Goal: Task Accomplishment & Management: Manage account settings

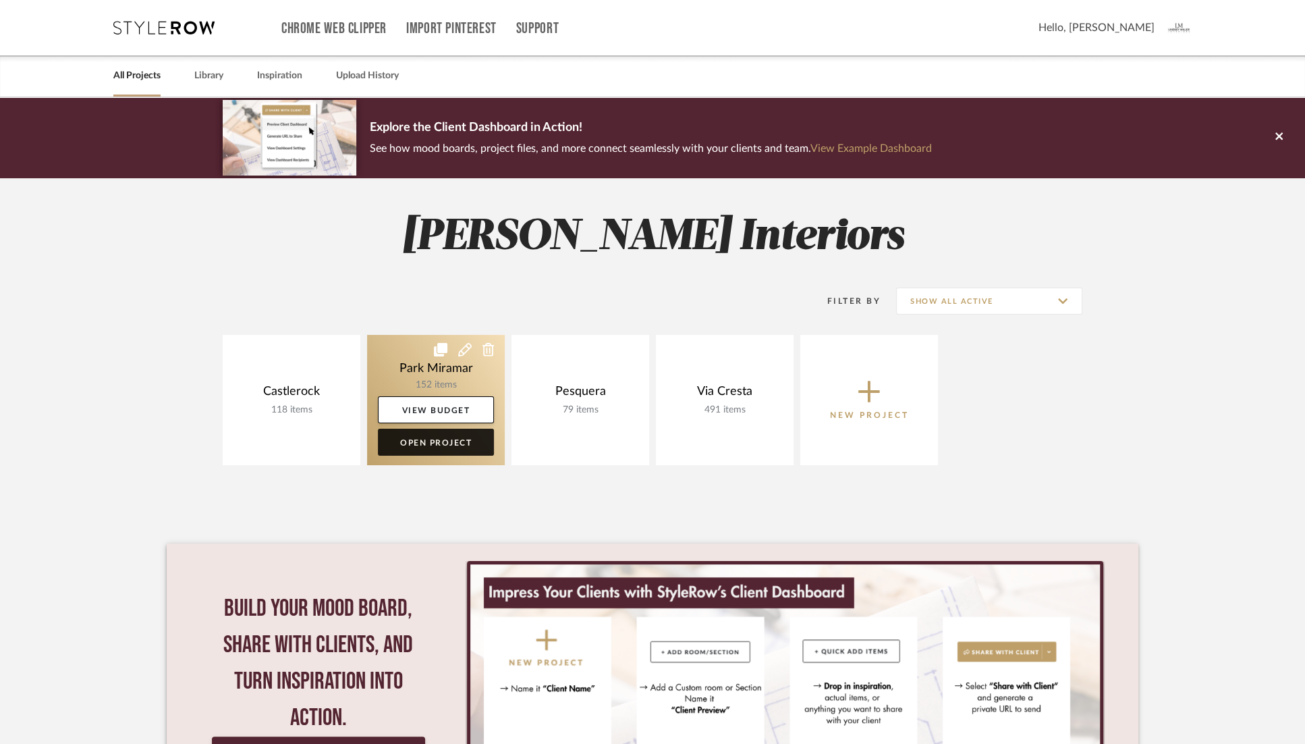
click at [421, 439] on link "Open Project" at bounding box center [436, 442] width 116 height 27
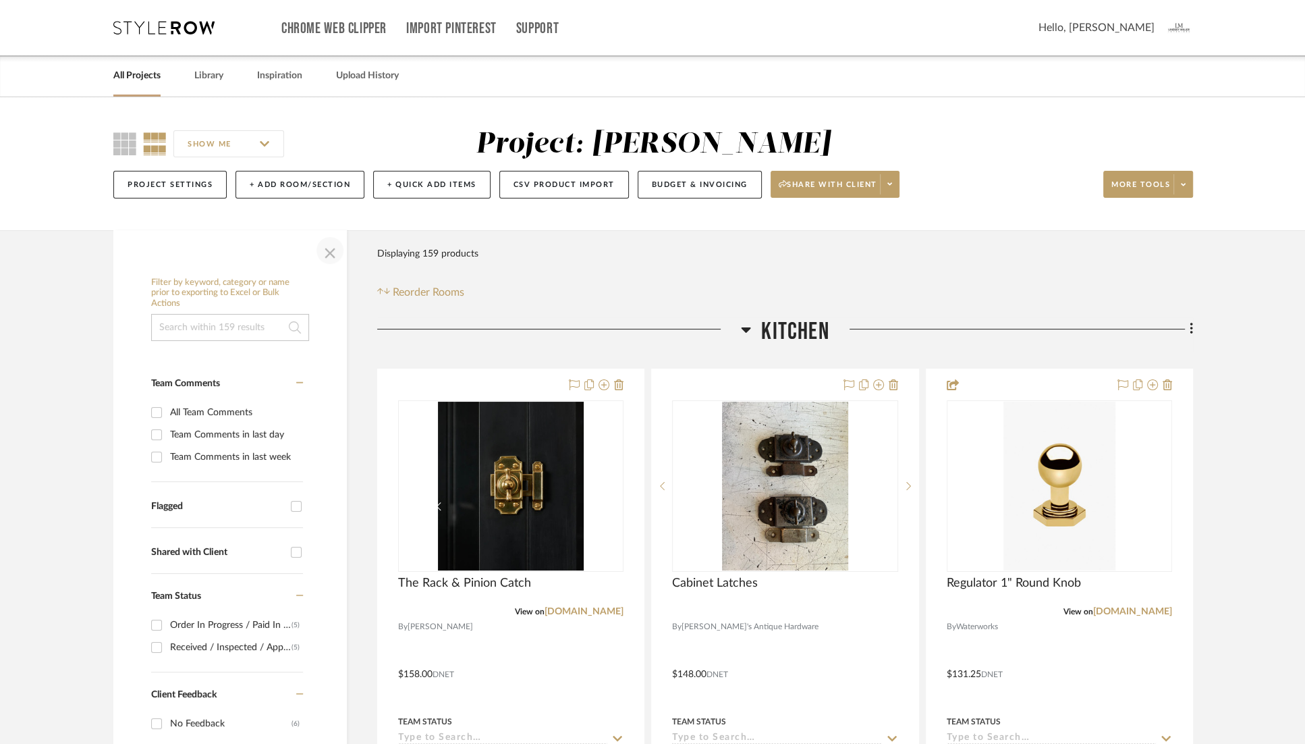
click at [332, 250] on span "button" at bounding box center [330, 250] width 32 height 32
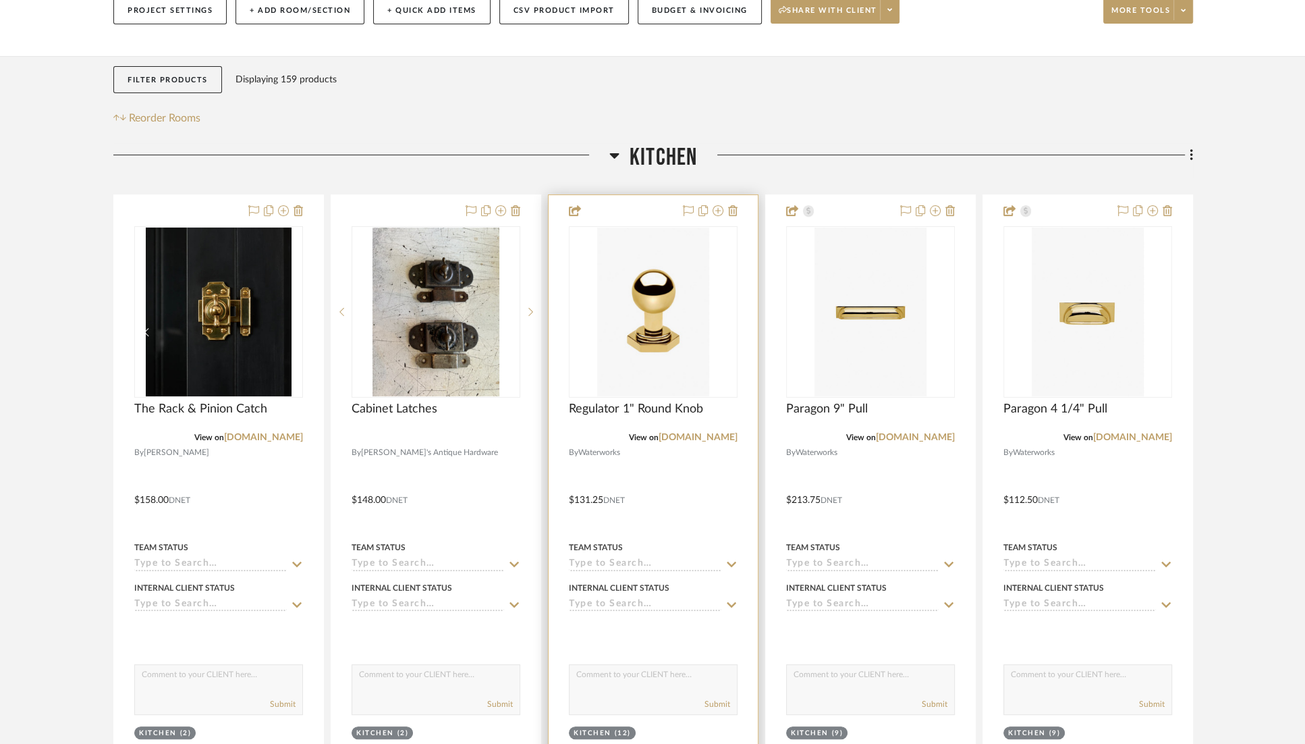
scroll to position [200, 0]
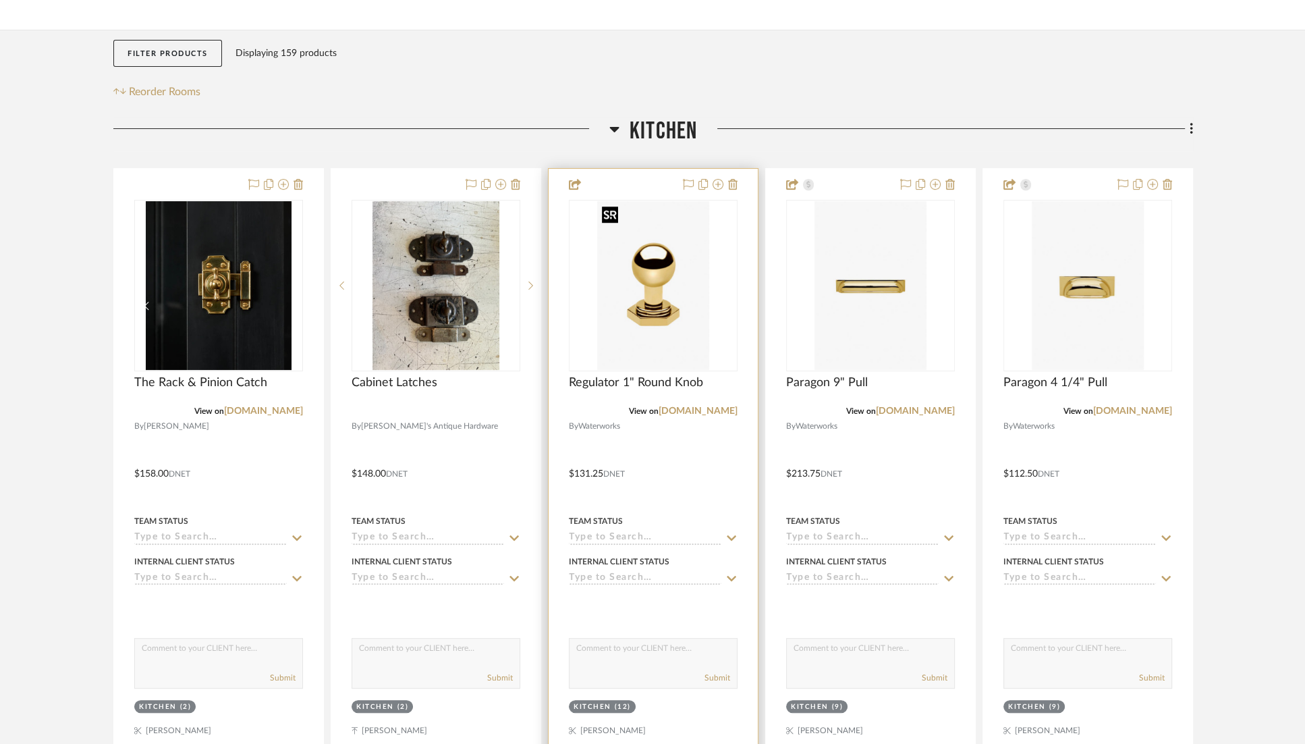
click at [651, 279] on img "0" at bounding box center [653, 285] width 112 height 169
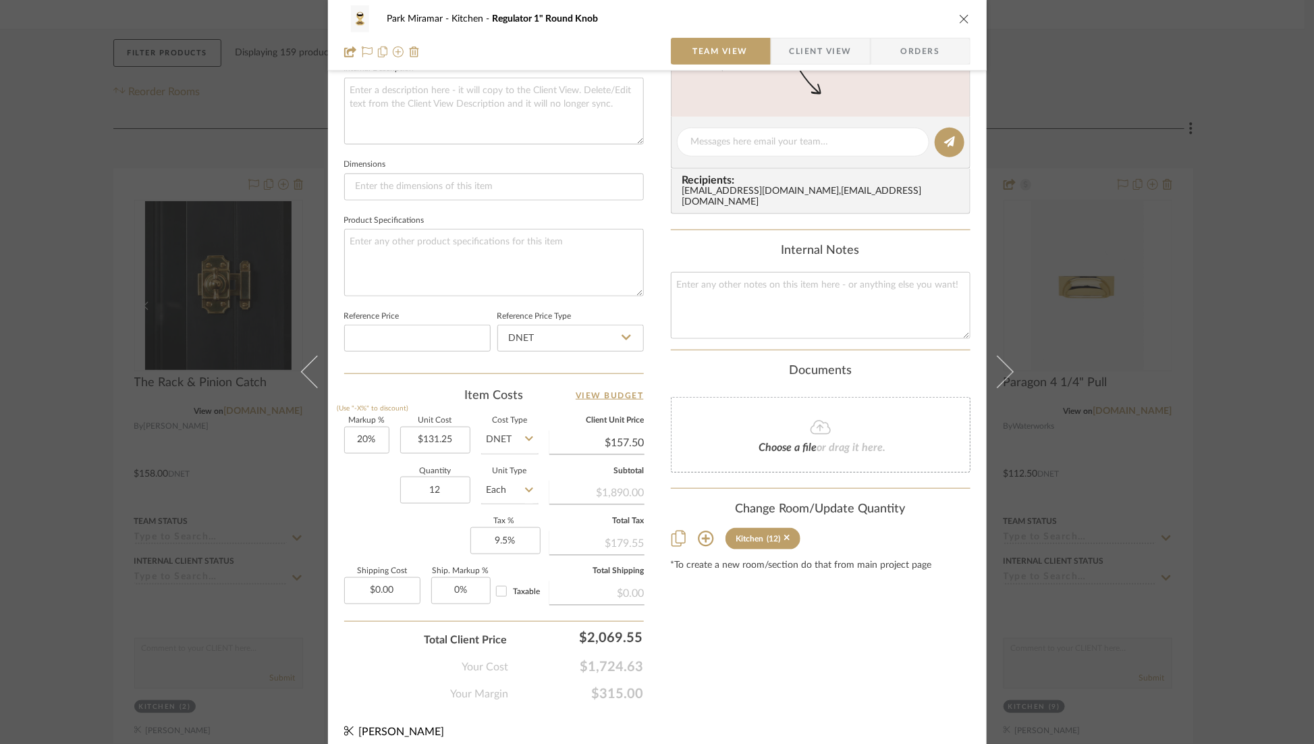
scroll to position [510, 0]
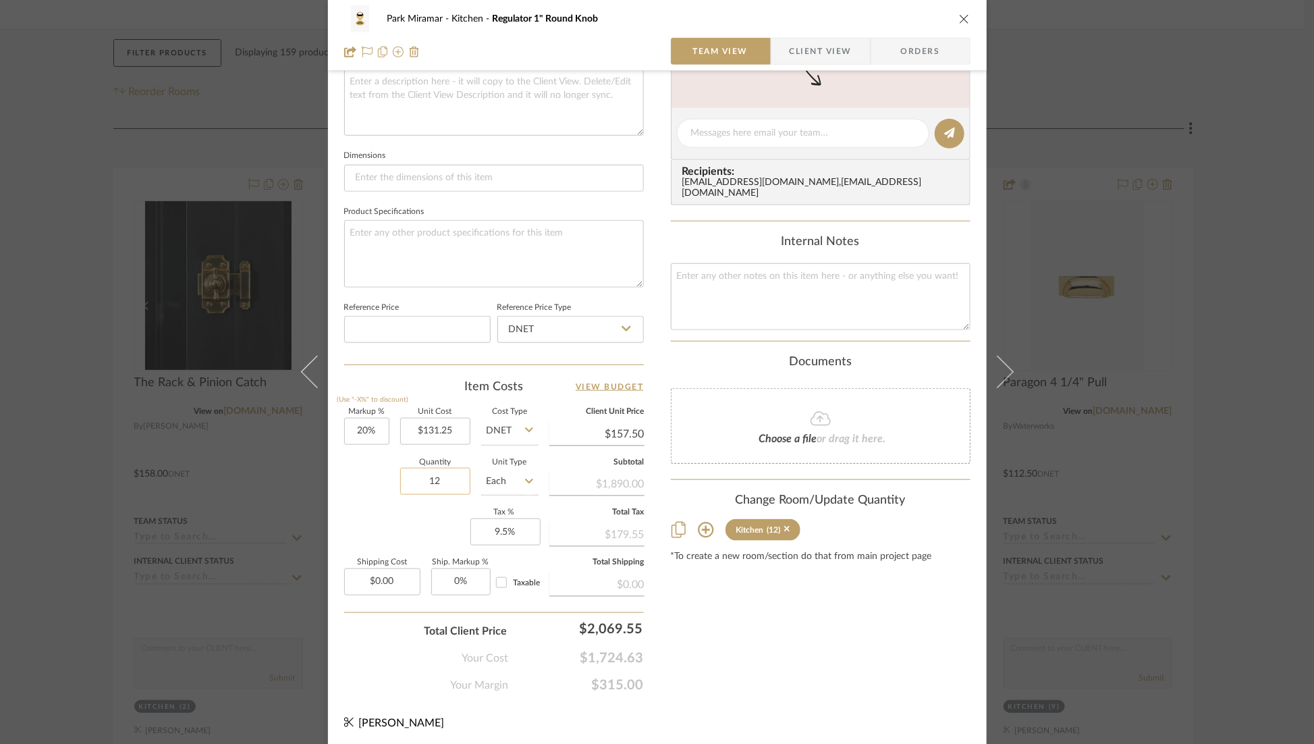
click at [439, 483] on input "12" at bounding box center [435, 481] width 70 height 27
type input "8"
click at [695, 633] on div "Content here copies to Client View - confirm visibility there. Show in Client D…" at bounding box center [821, 137] width 300 height 1111
click at [497, 529] on input "9.5" at bounding box center [505, 531] width 70 height 27
type input "."
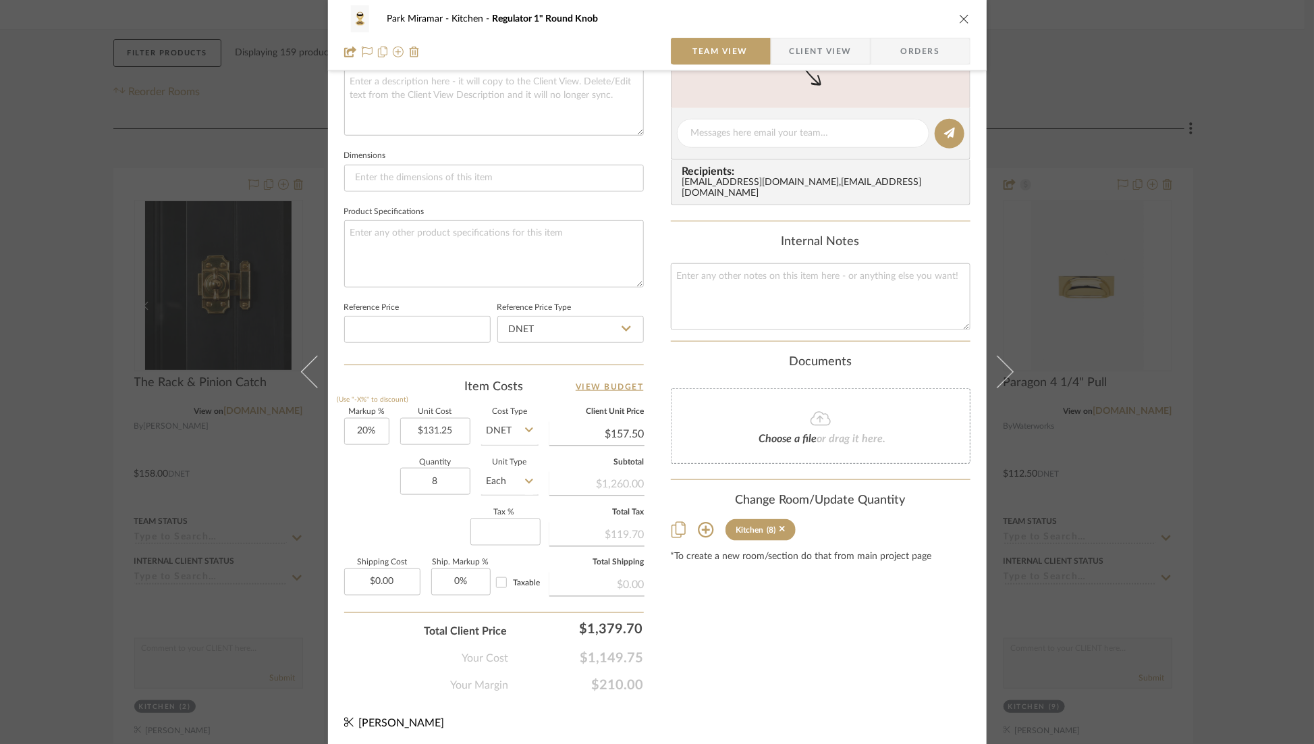
click at [695, 639] on div "Content here copies to Client View - confirm visibility there. Show in Client D…" at bounding box center [821, 137] width 300 height 1111
type input "0%"
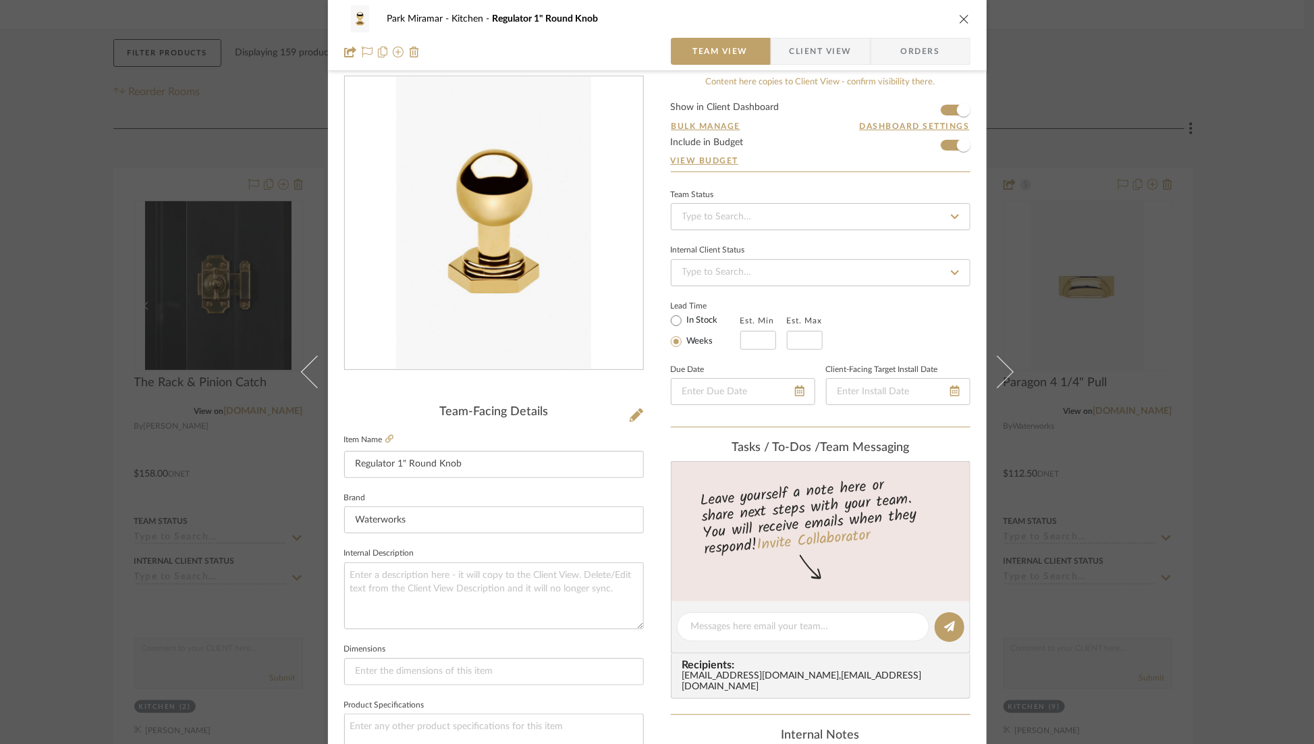
scroll to position [0, 0]
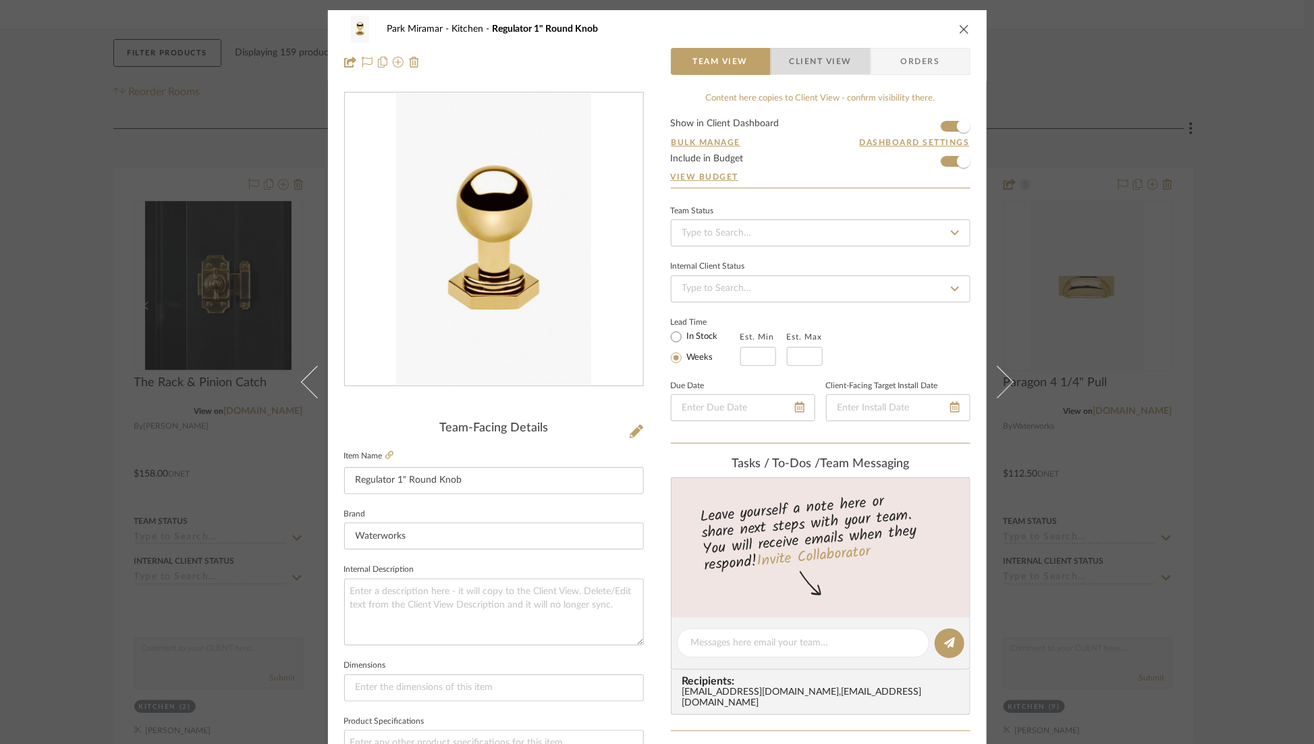
click at [811, 59] on span "Client View" at bounding box center [821, 61] width 62 height 27
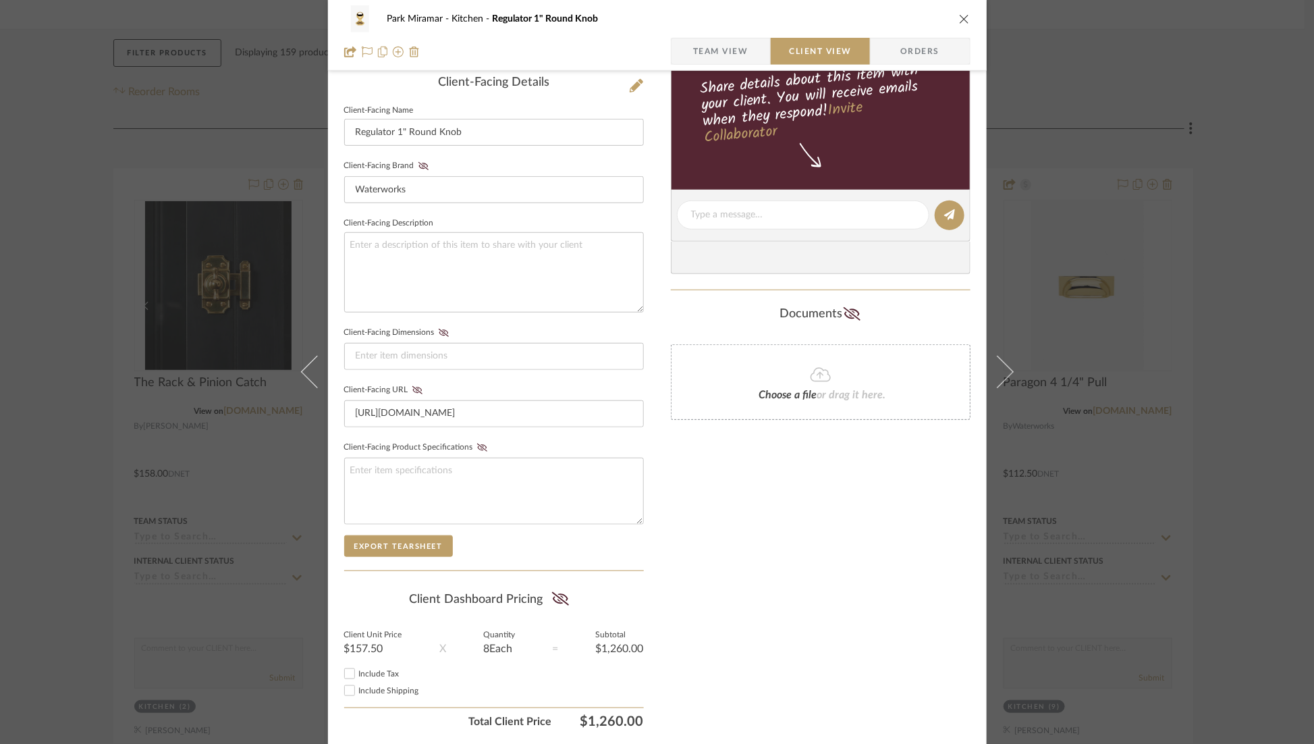
scroll to position [386, 0]
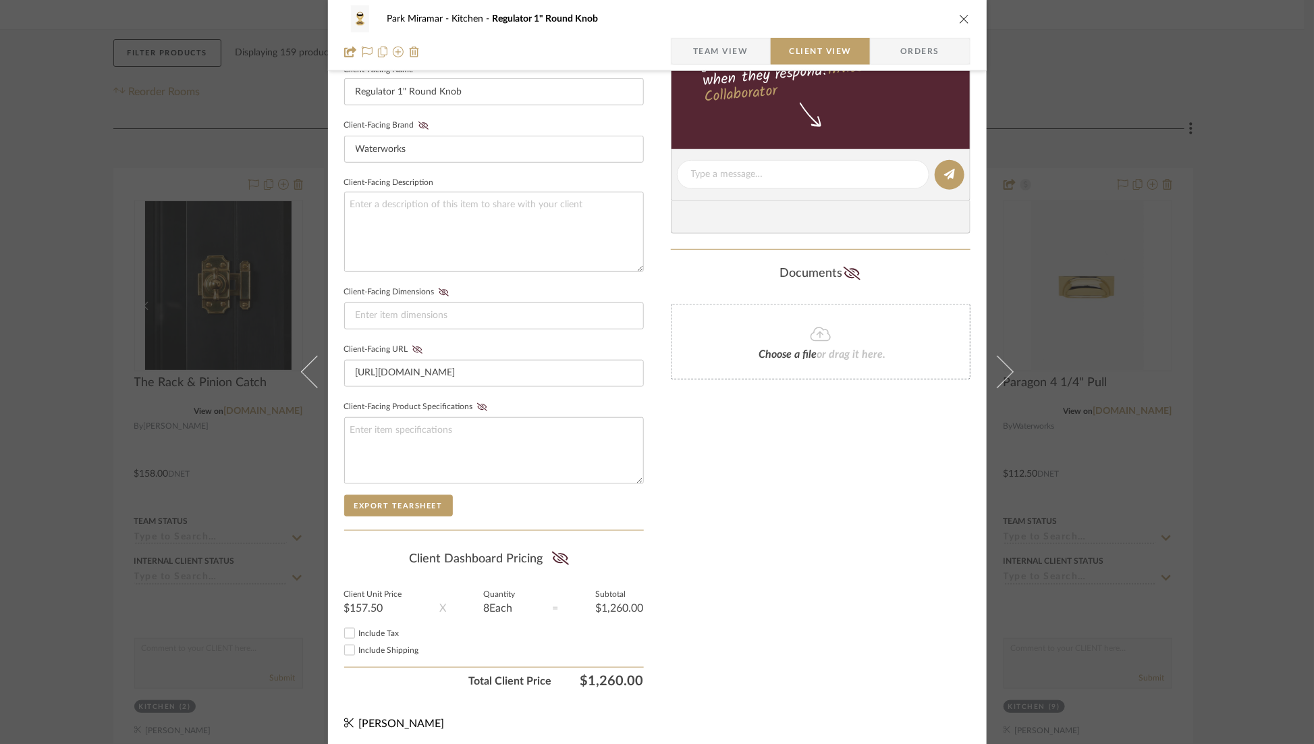
click at [961, 18] on icon "close" at bounding box center [964, 19] width 11 height 11
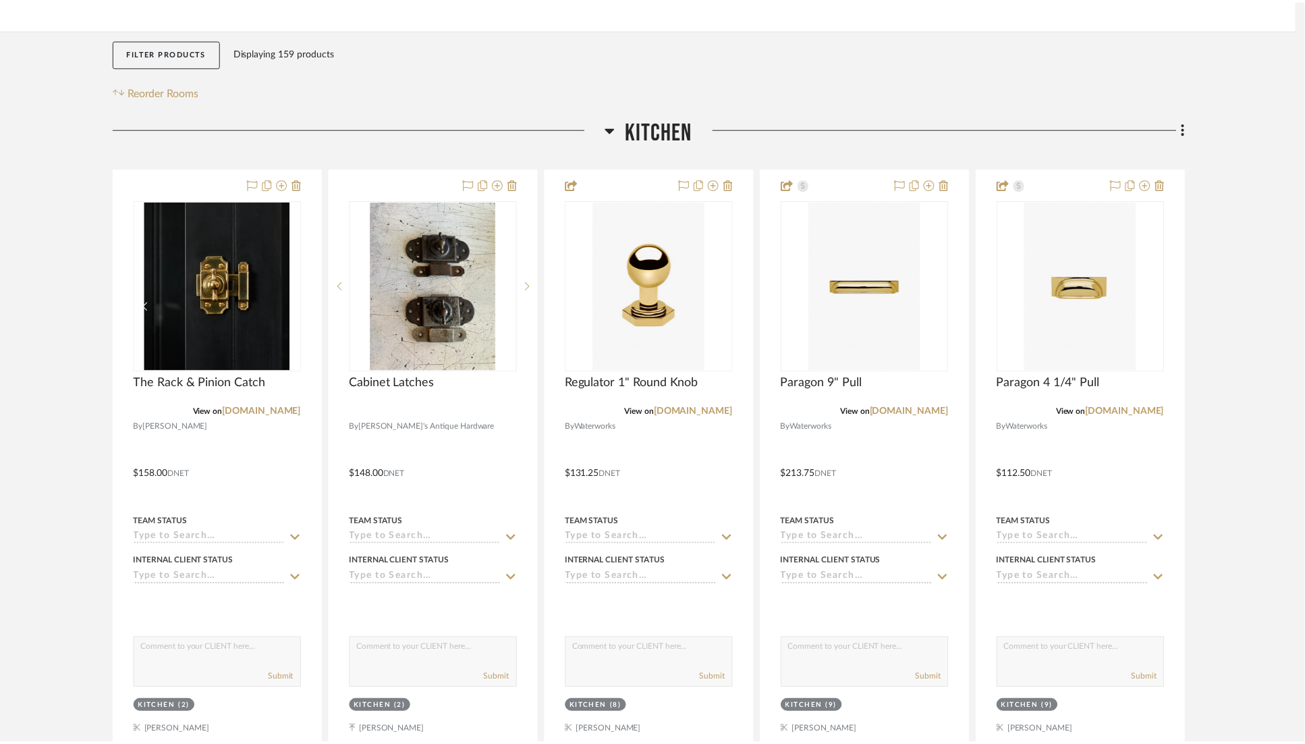
scroll to position [200, 0]
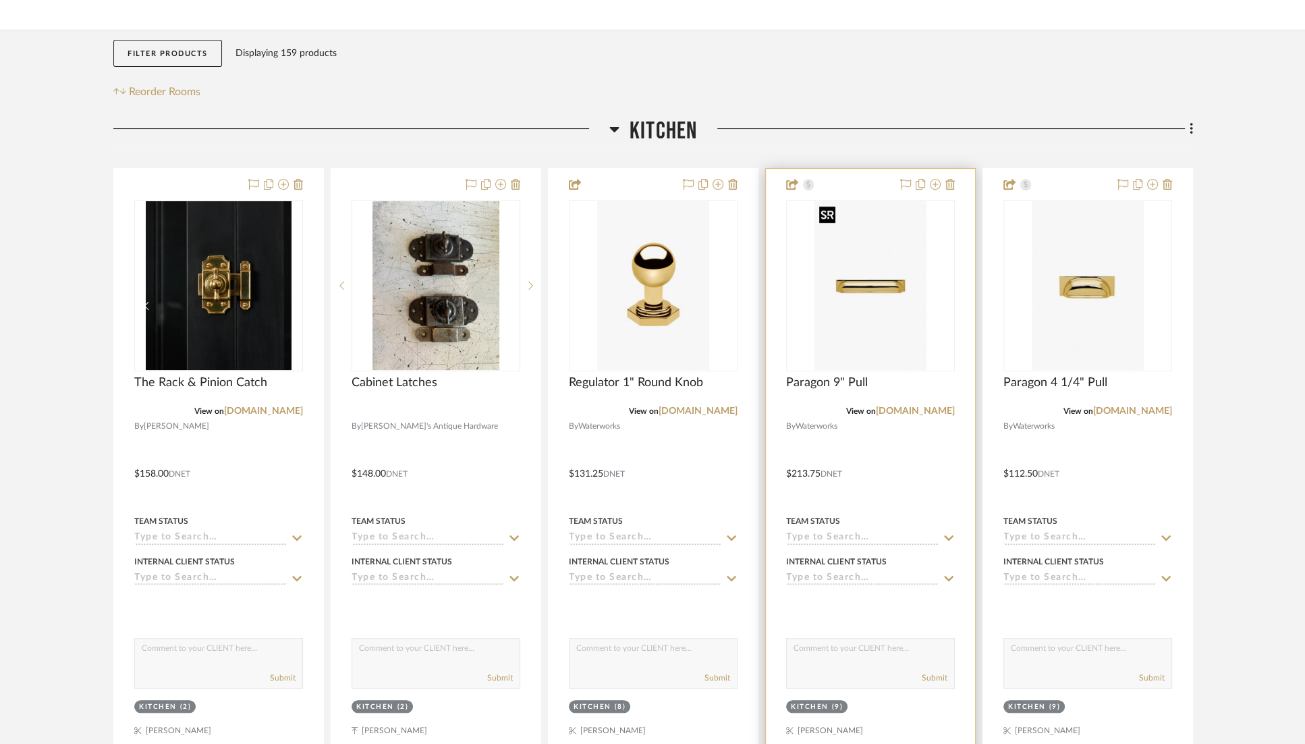
click at [875, 290] on img "0" at bounding box center [871, 285] width 112 height 169
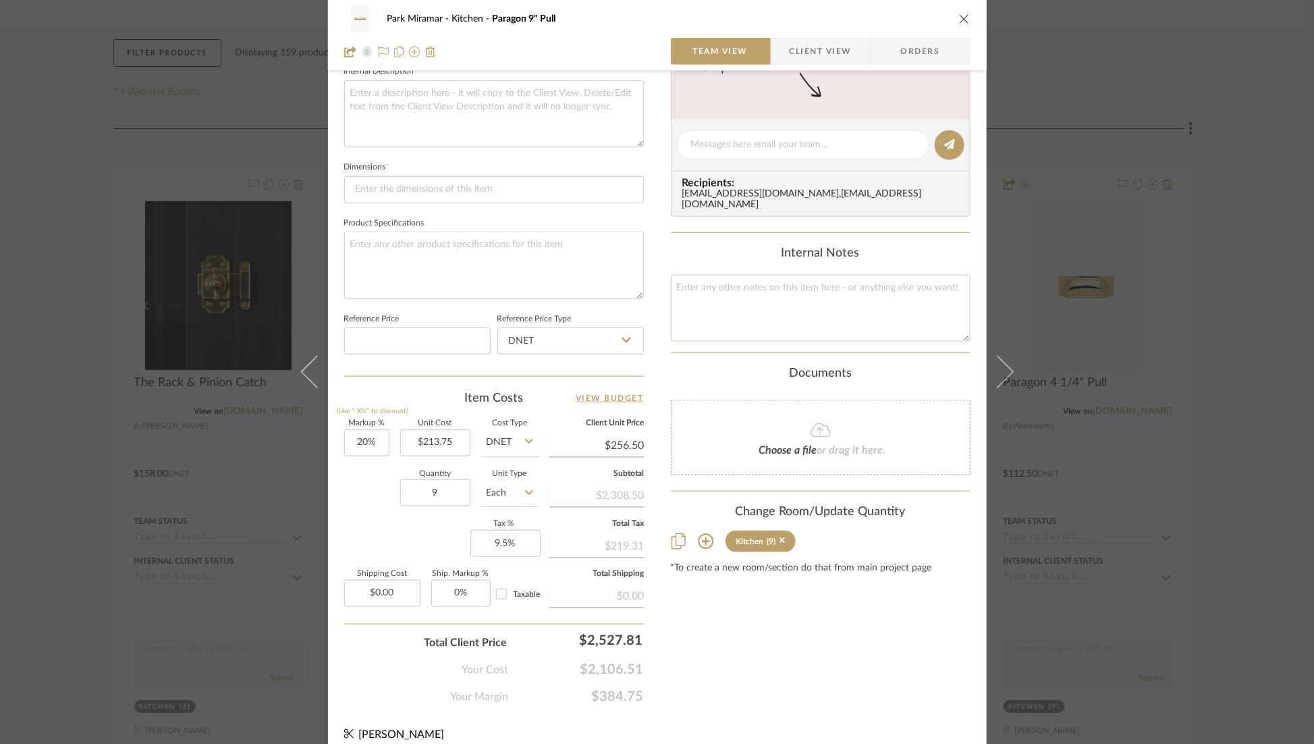
scroll to position [510, 0]
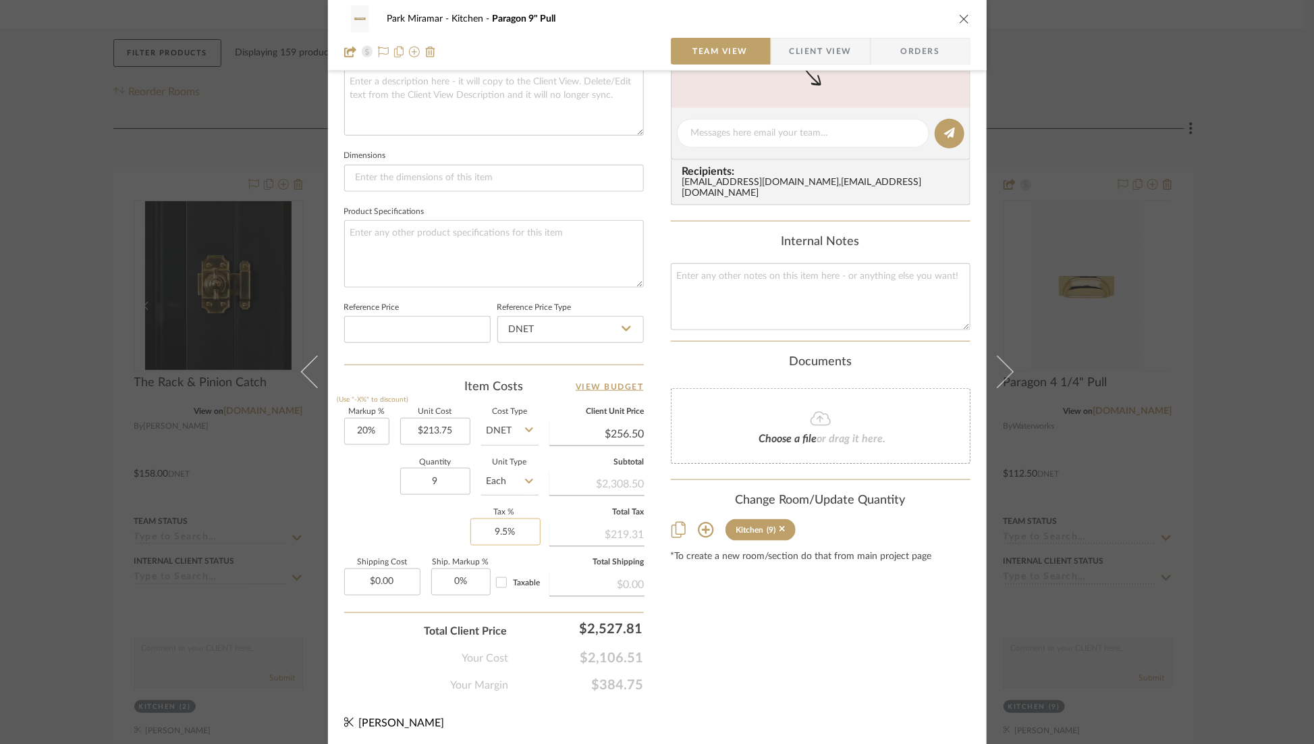
type input "9.5"
click at [493, 533] on input "9.5" at bounding box center [505, 531] width 70 height 27
click at [838, 710] on div "Park Miramar Kitchen Paragon 9" Pull Team View Client View Orders Team-Facing D…" at bounding box center [657, 123] width 659 height 1247
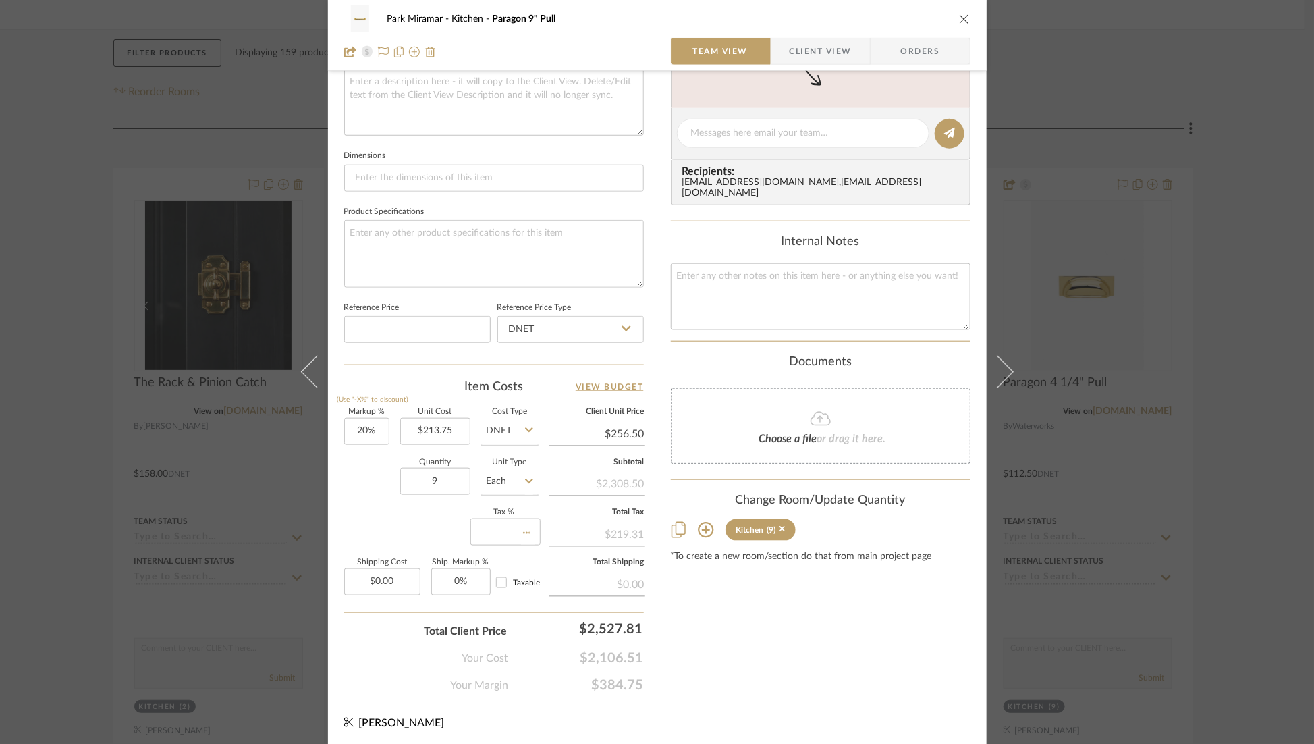
type input "0%"
click at [960, 20] on icon "close" at bounding box center [964, 19] width 11 height 11
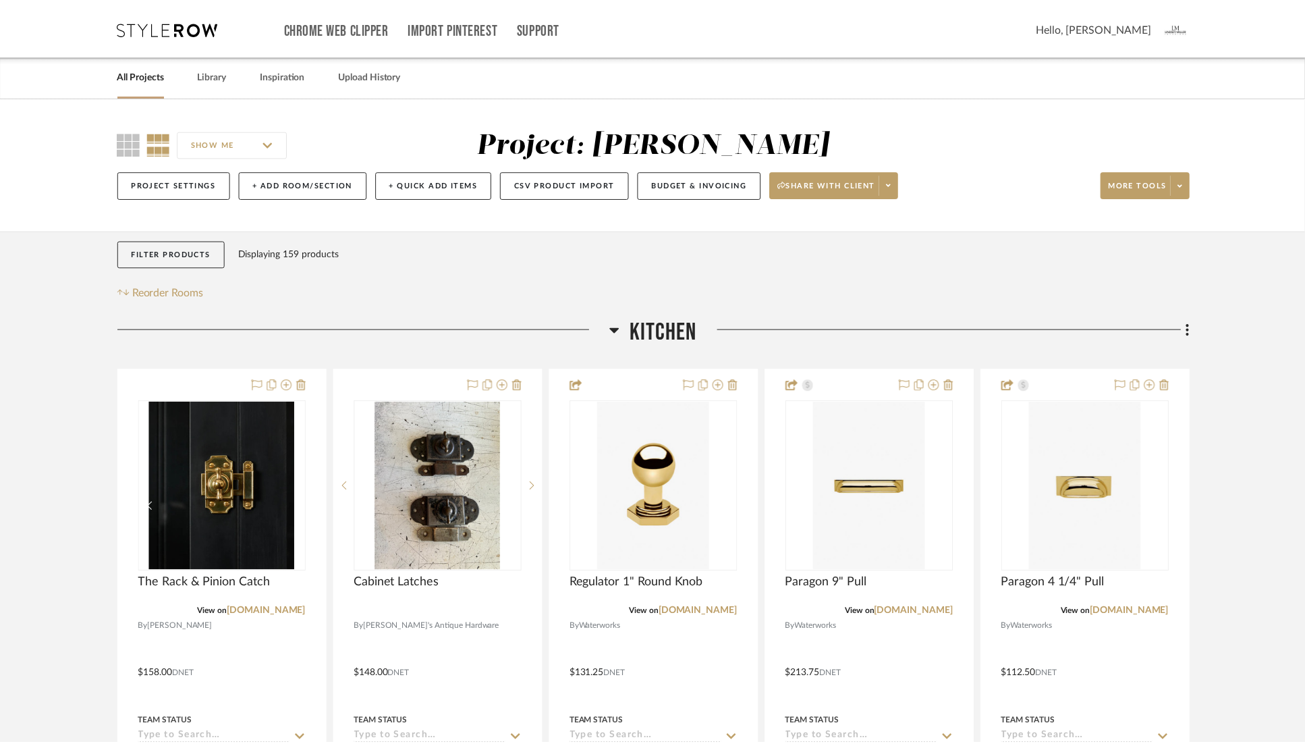
scroll to position [200, 0]
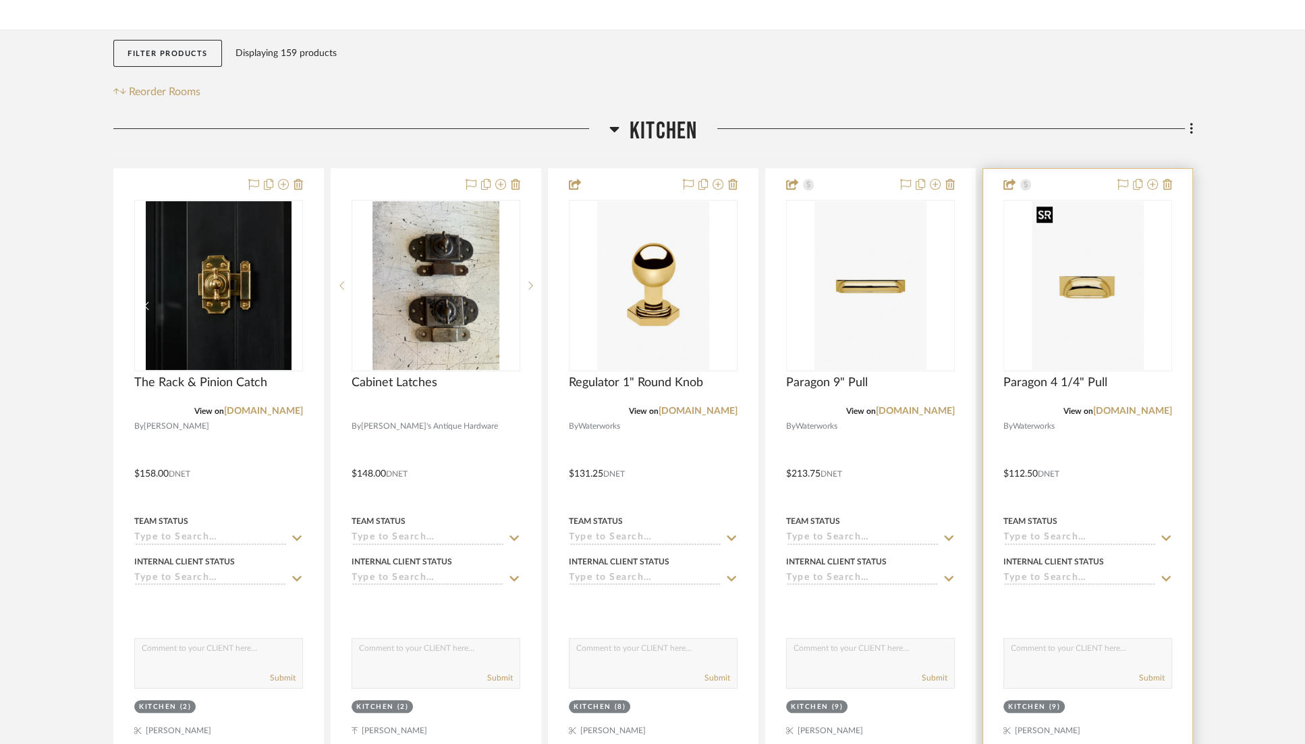
click at [1081, 288] on img "0" at bounding box center [1088, 285] width 112 height 169
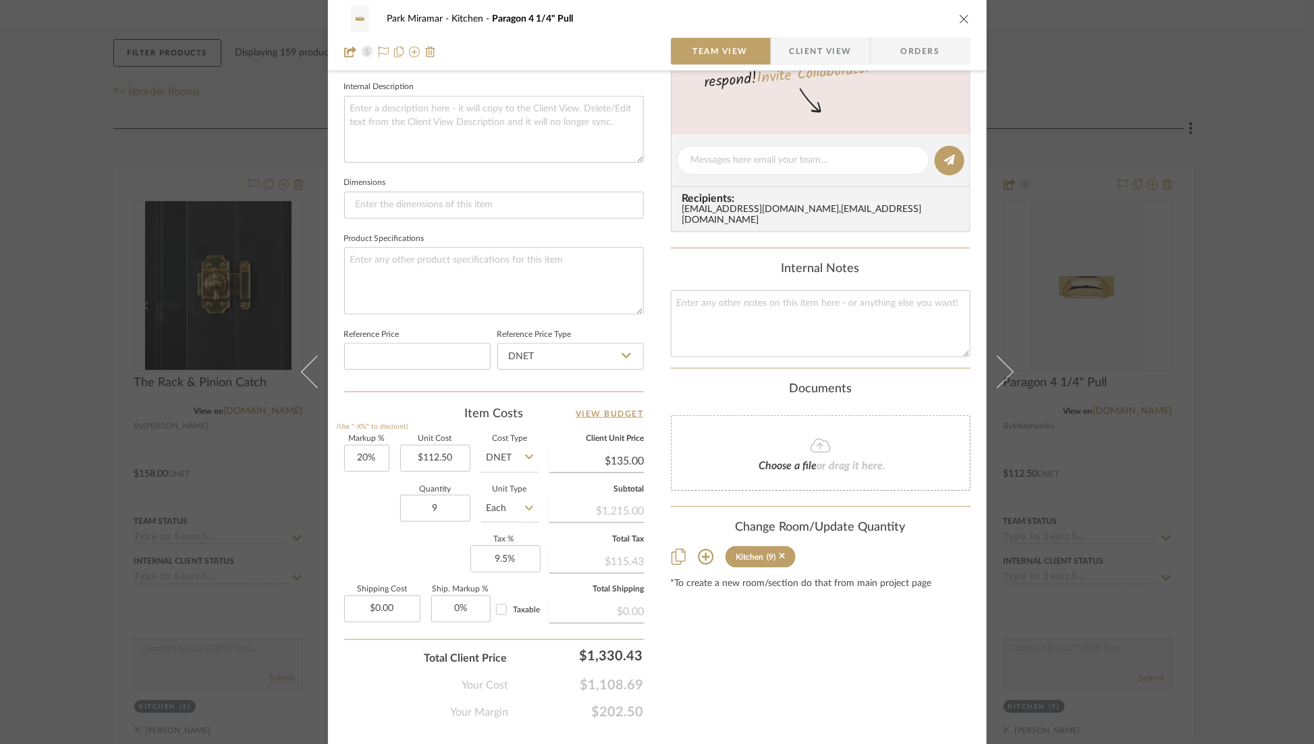
scroll to position [510, 0]
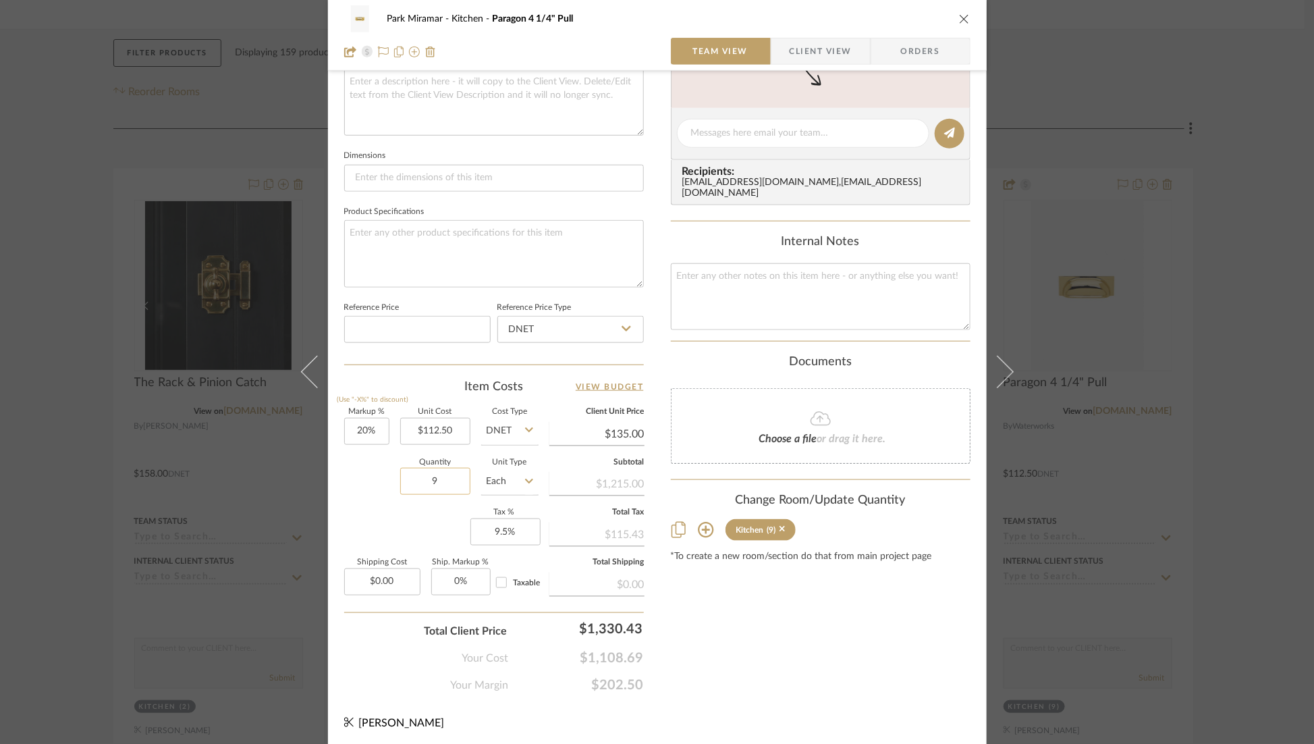
click at [431, 479] on input "9" at bounding box center [435, 481] width 70 height 27
type input "16"
type input "9.5"
click at [501, 529] on input "9.5" at bounding box center [505, 531] width 70 height 27
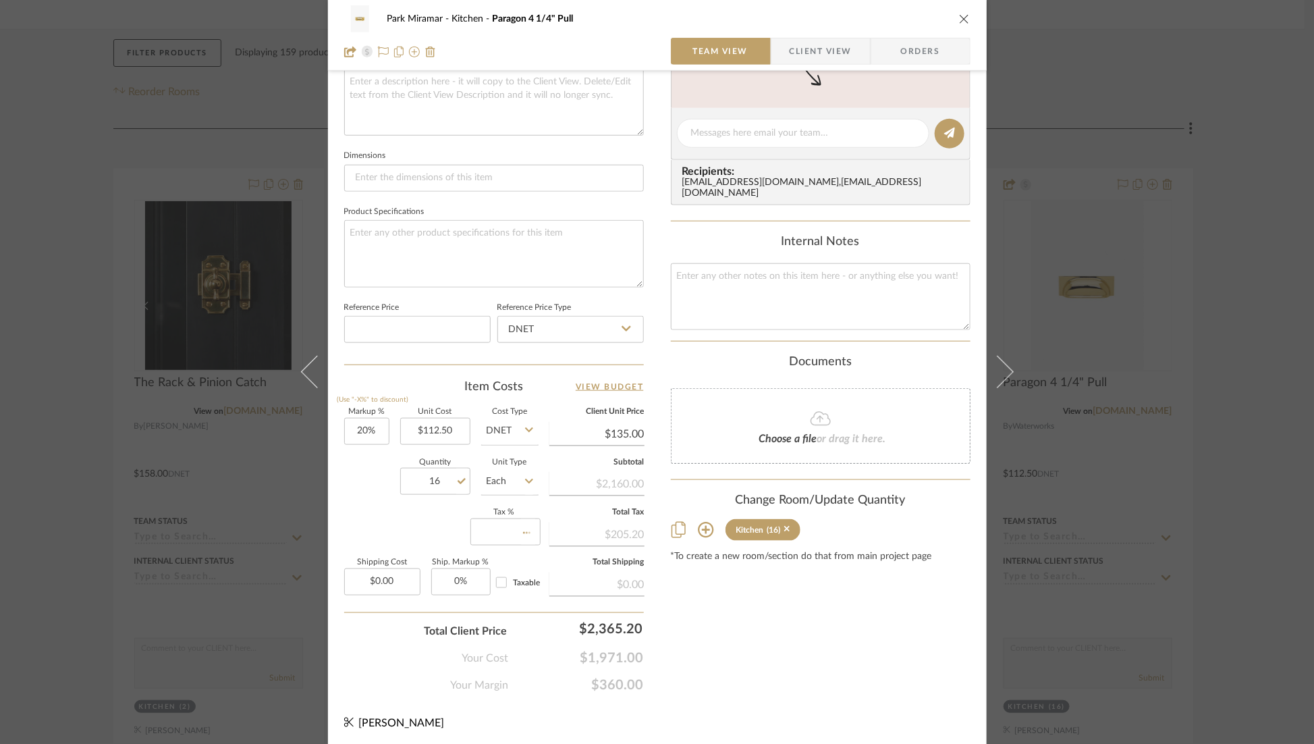
click at [731, 646] on div "Content here copies to Client View - confirm visibility there. Show in Client D…" at bounding box center [821, 137] width 300 height 1111
type input "0%"
click at [962, 17] on icon "close" at bounding box center [964, 19] width 11 height 11
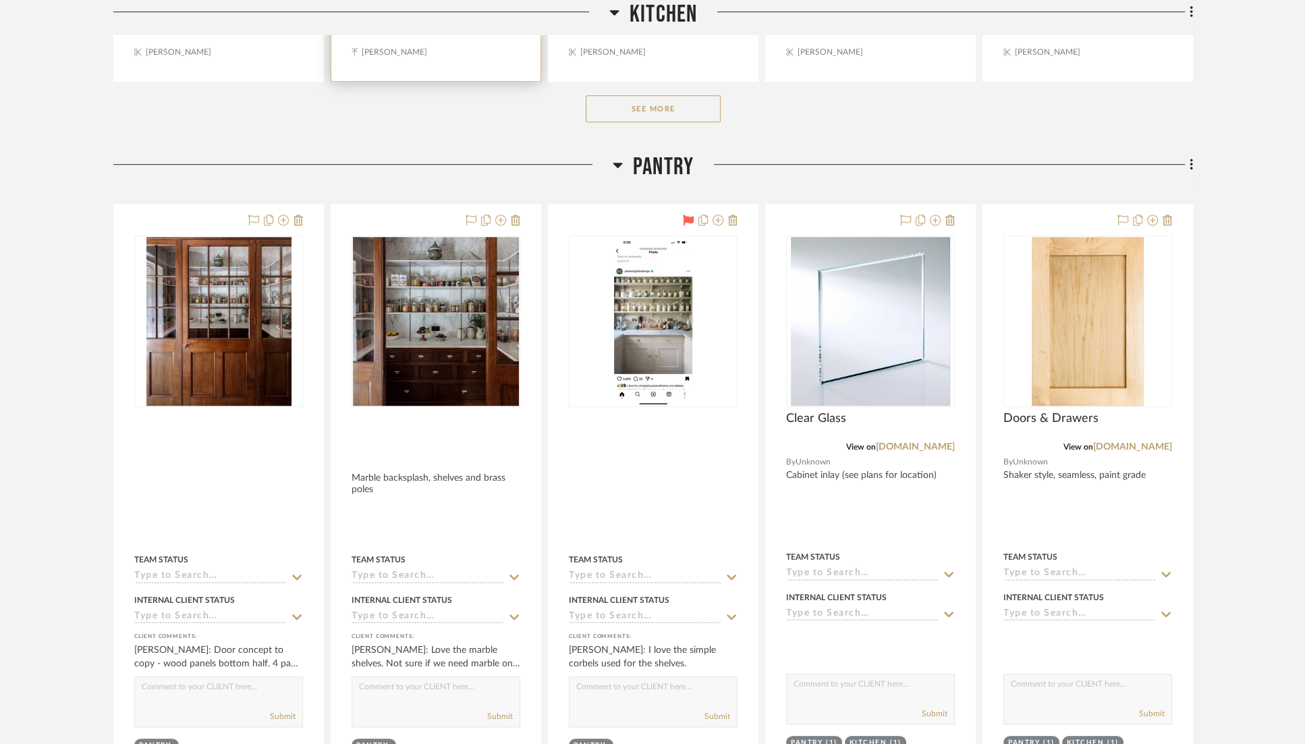
scroll to position [950, 0]
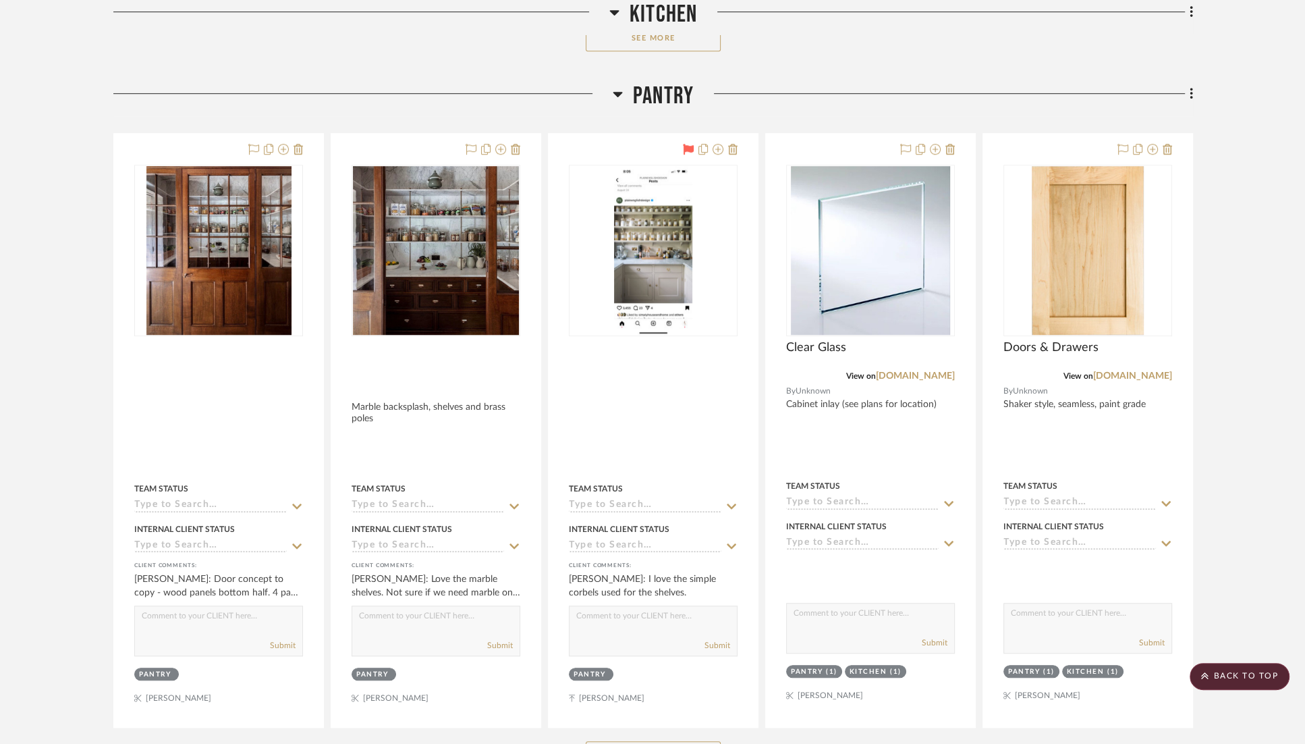
click at [632, 41] on button "See More" at bounding box center [653, 37] width 135 height 27
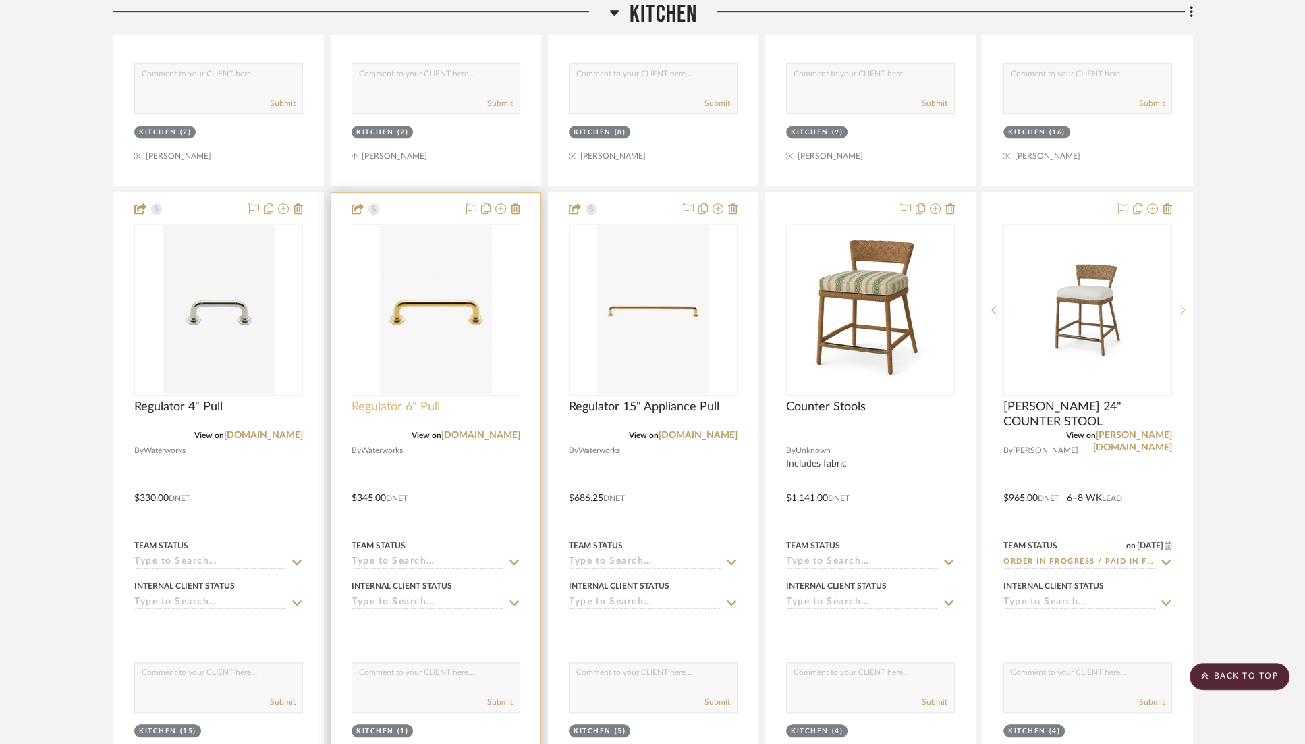
scroll to position [776, 0]
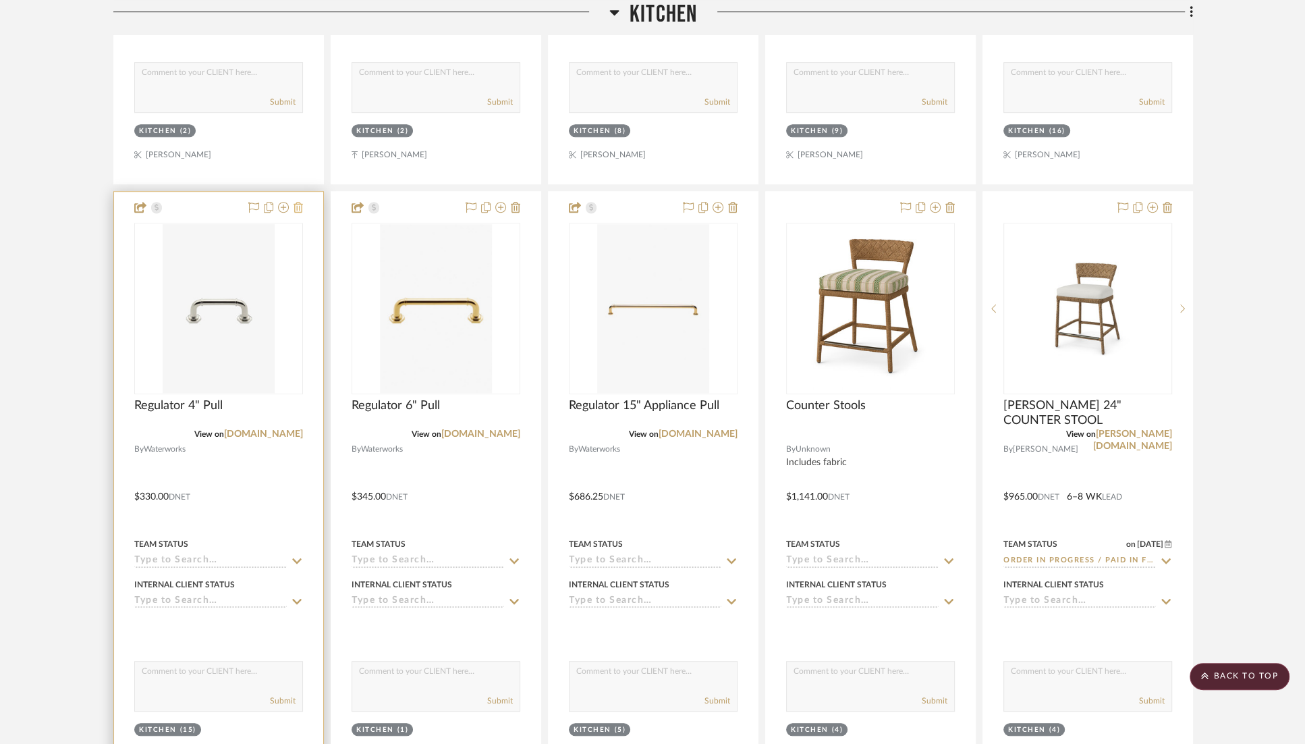
click at [301, 205] on icon at bounding box center [298, 207] width 9 height 11
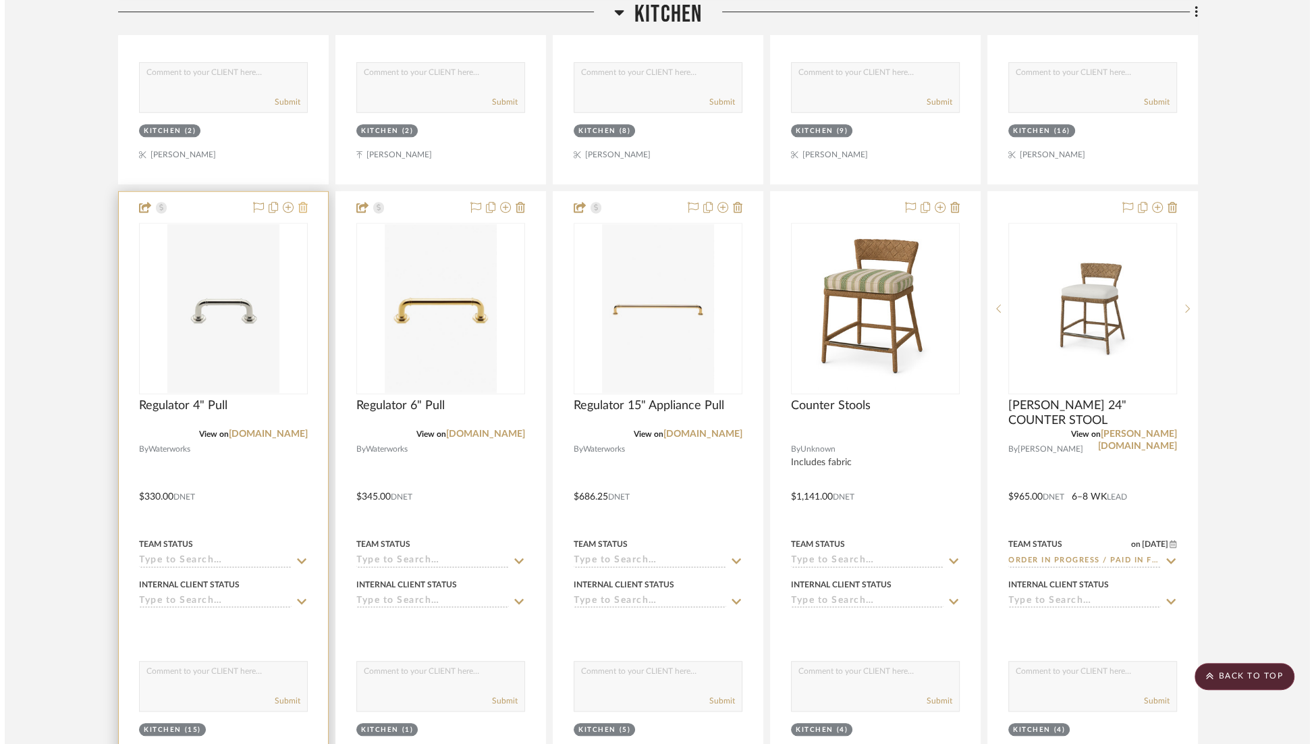
scroll to position [0, 0]
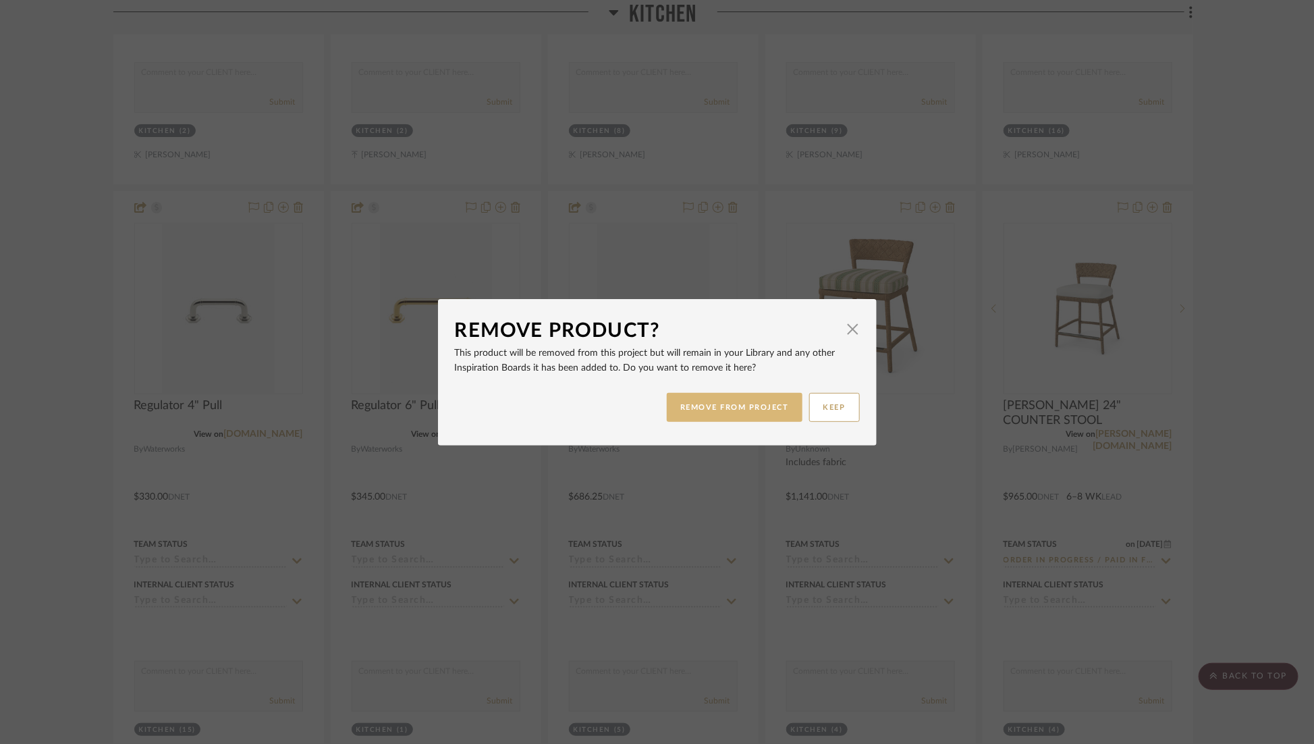
click at [701, 416] on button "REMOVE FROM PROJECT" at bounding box center [735, 407] width 136 height 29
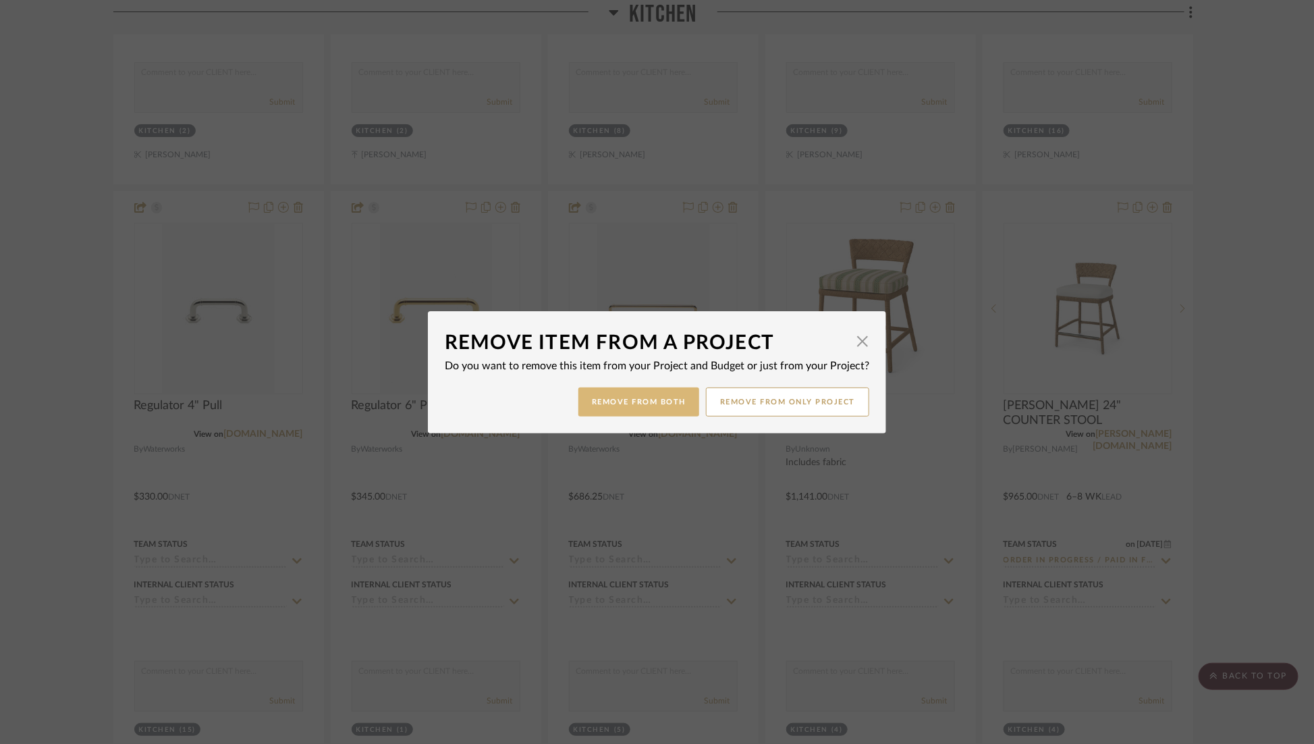
click at [651, 396] on button "Remove from Both" at bounding box center [638, 401] width 121 height 29
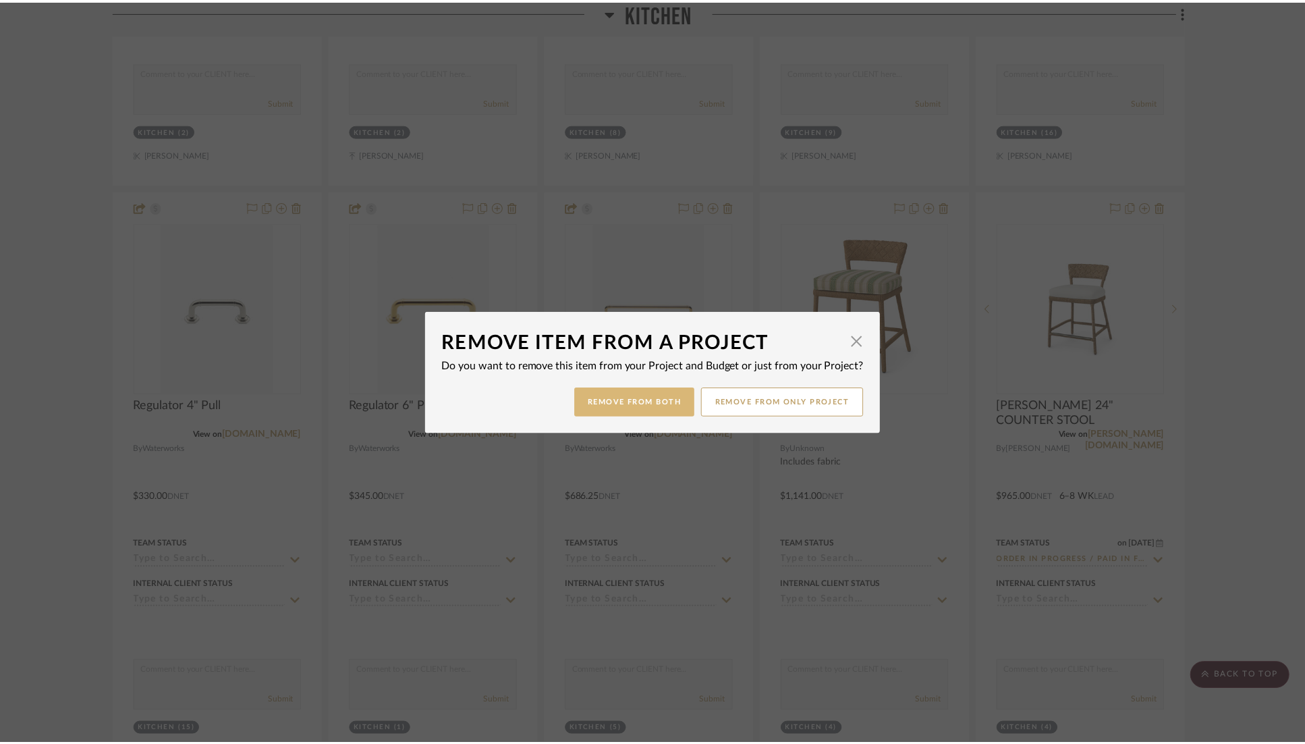
scroll to position [776, 0]
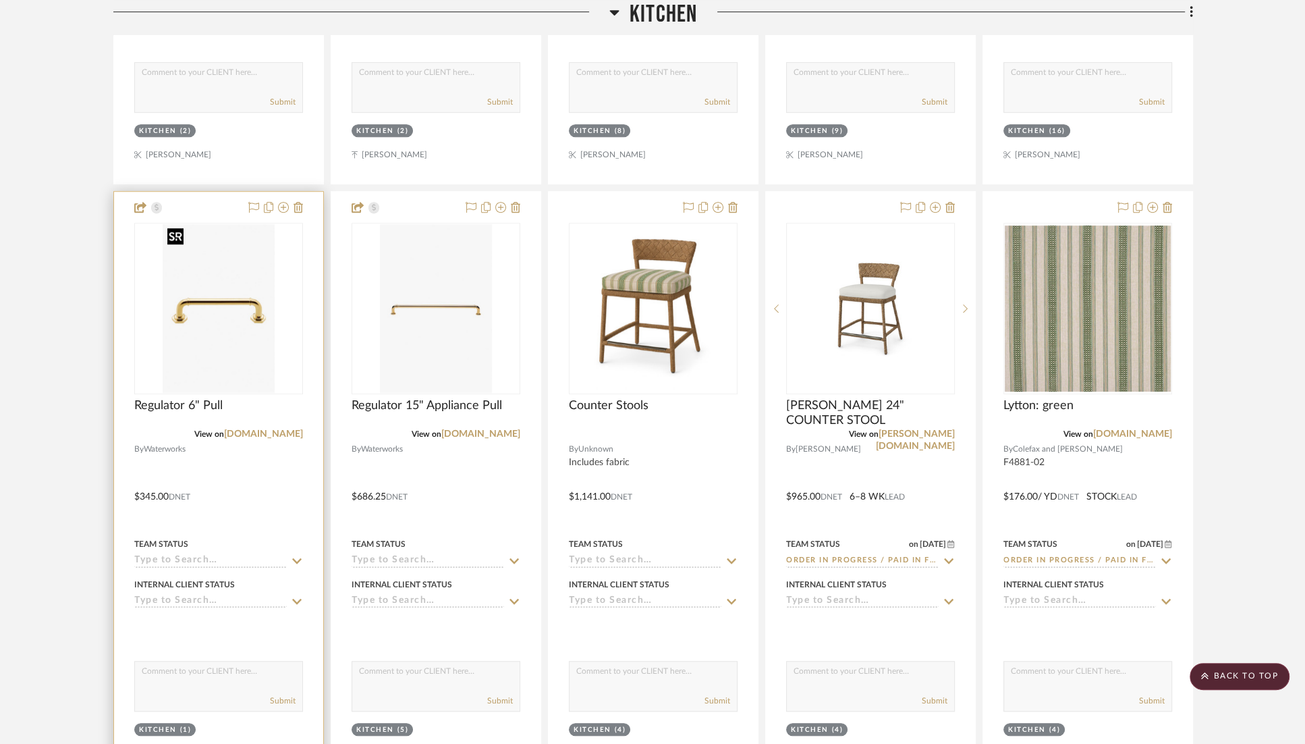
click at [237, 293] on img "0" at bounding box center [219, 308] width 112 height 169
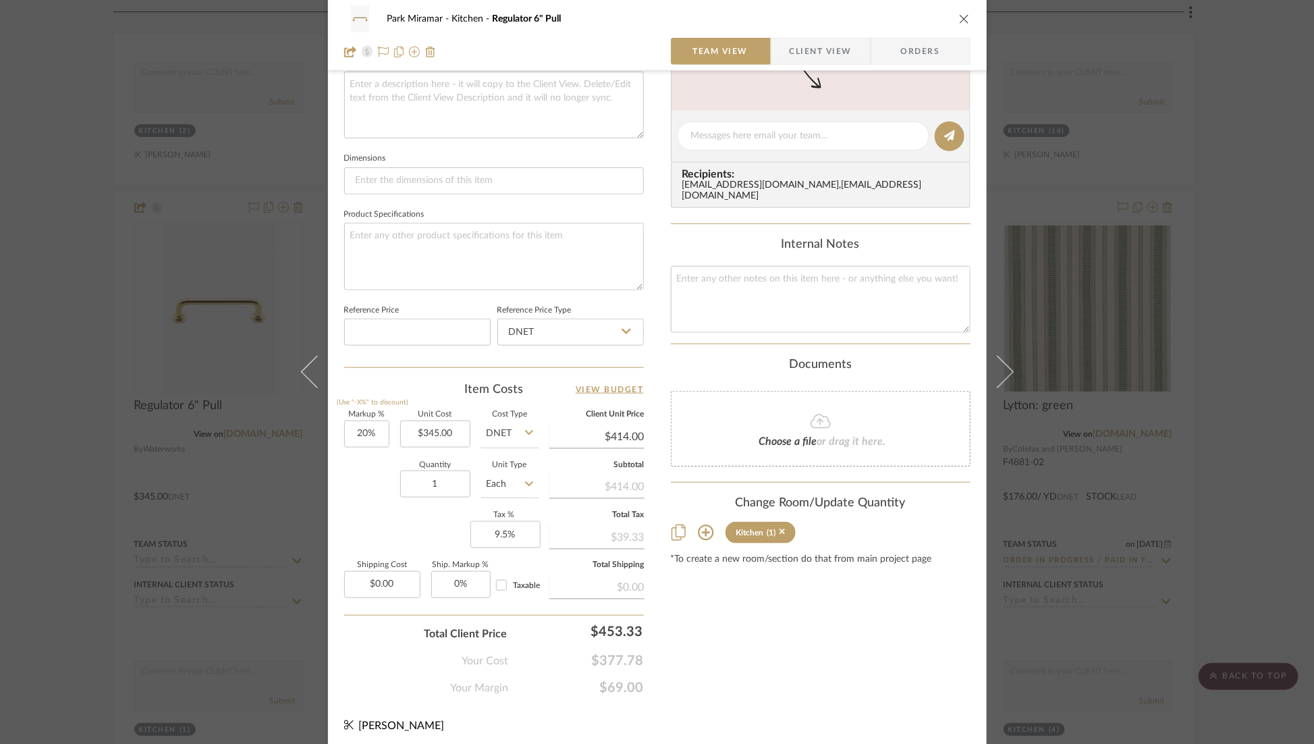
scroll to position [510, 0]
click at [496, 533] on input "9.5" at bounding box center [505, 531] width 70 height 27
click at [507, 529] on input "9.5" at bounding box center [505, 531] width 70 height 27
type input "9"
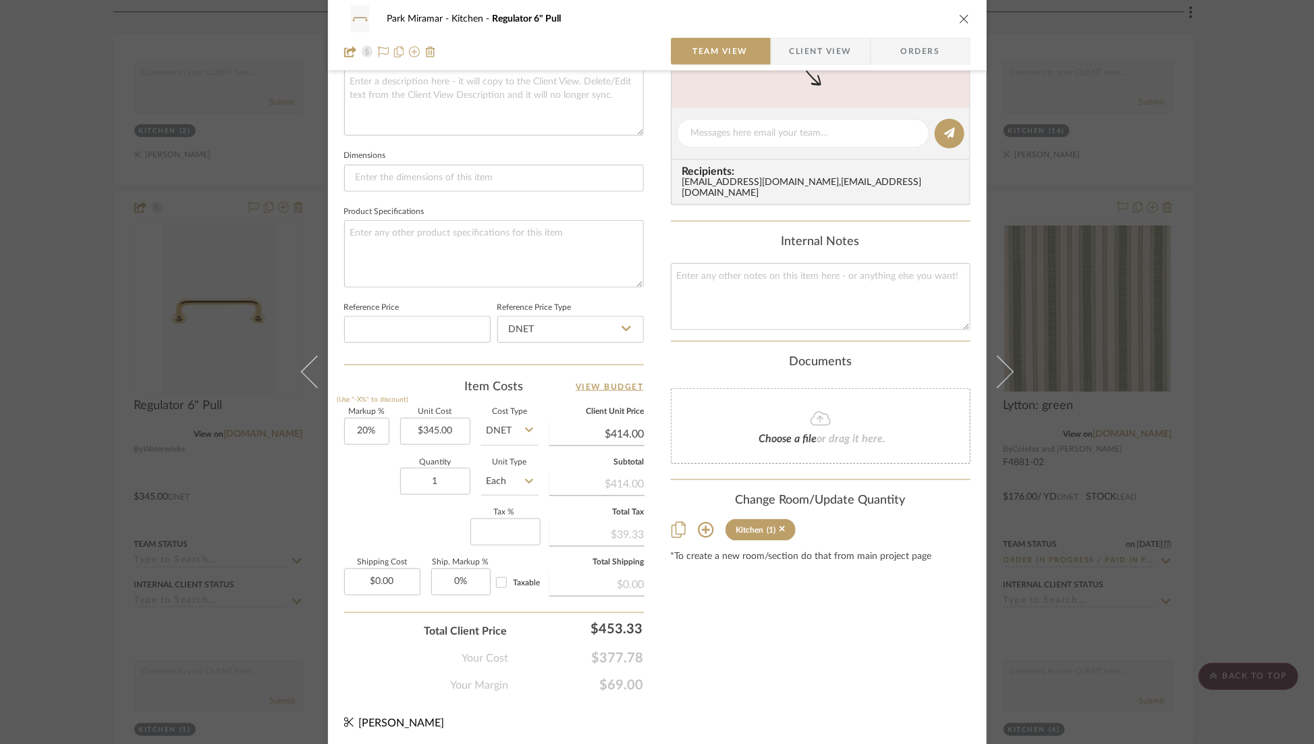
click at [696, 628] on div "Content here copies to Client View - confirm visibility there. Show in Client D…" at bounding box center [821, 137] width 300 height 1111
type input "0%"
click at [961, 19] on icon "close" at bounding box center [964, 19] width 11 height 11
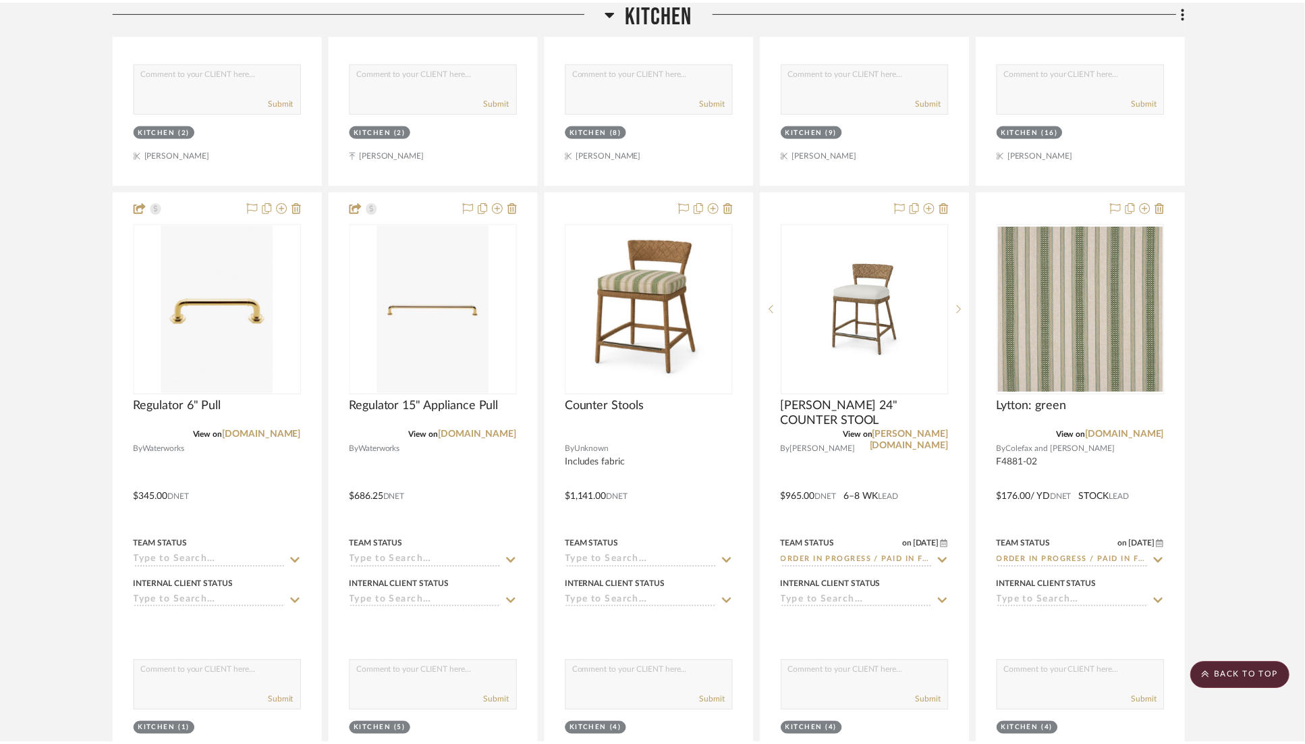
scroll to position [776, 0]
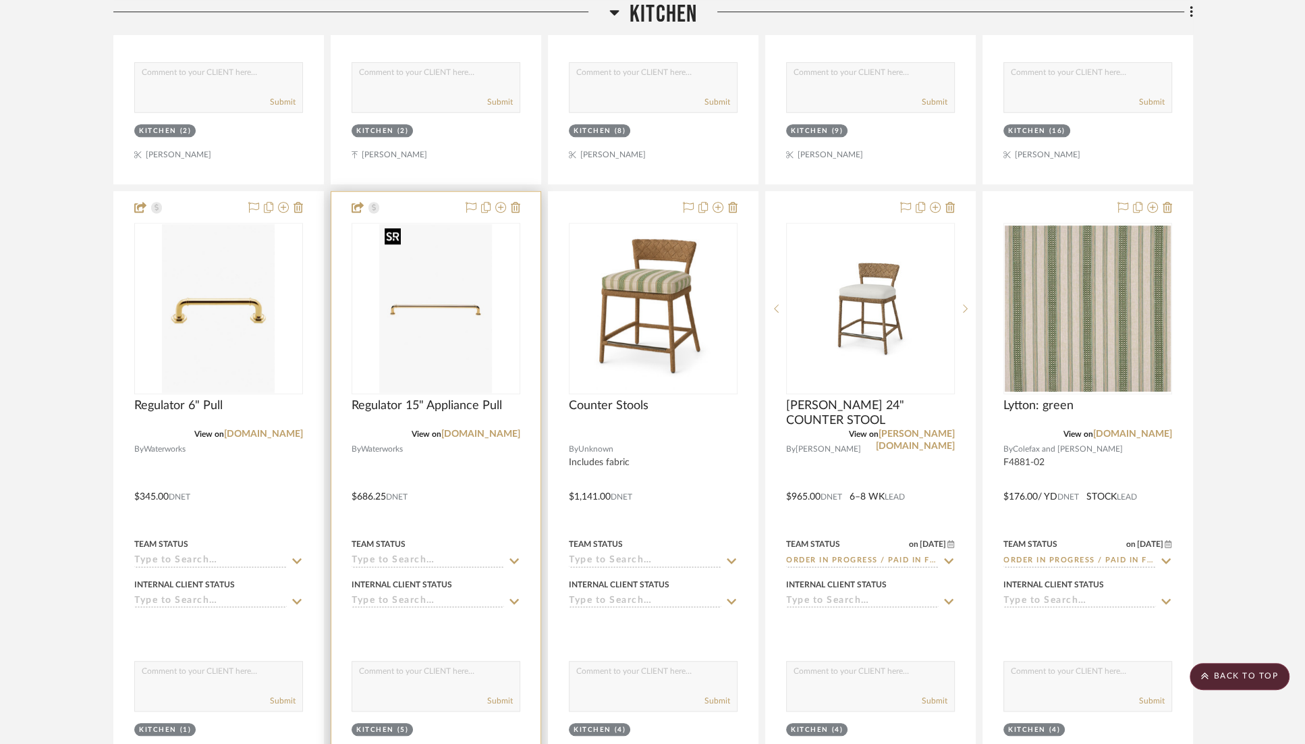
click at [447, 309] on img "0" at bounding box center [436, 308] width 112 height 169
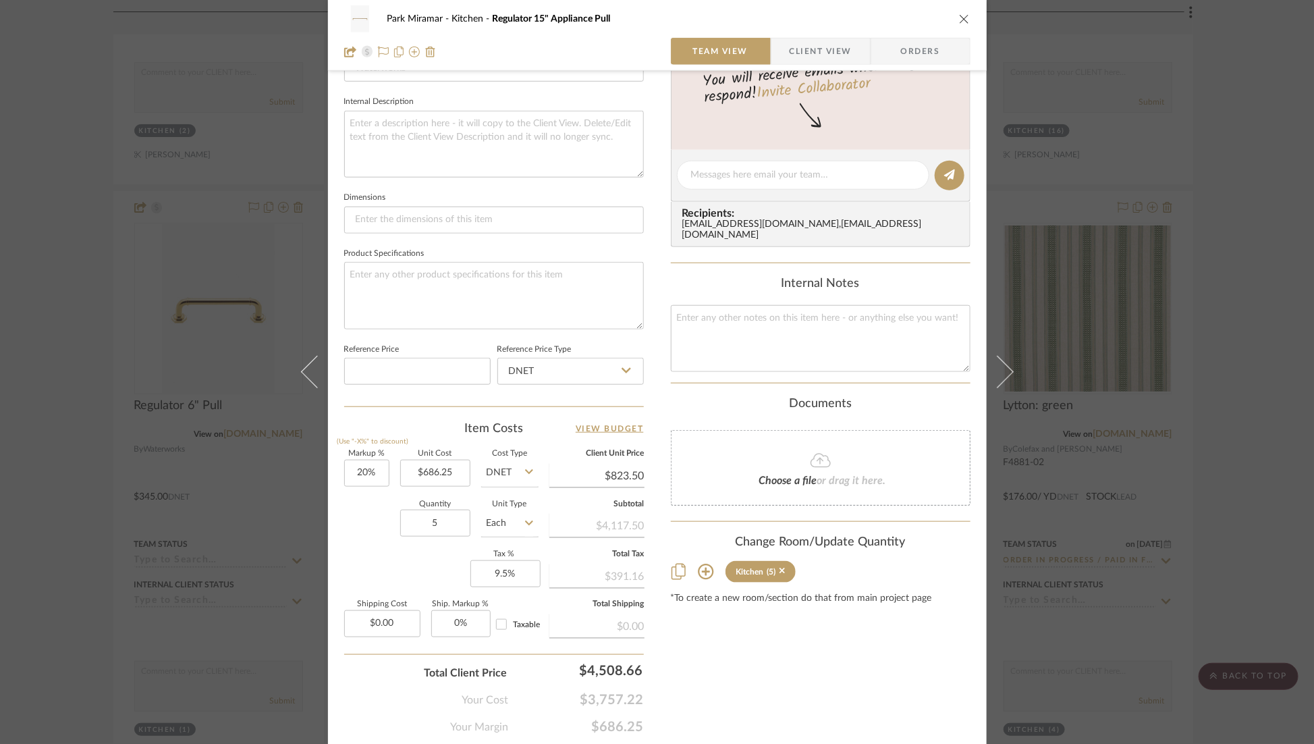
scroll to position [469, 0]
click at [439, 518] on input "5" at bounding box center [435, 521] width 70 height 27
type input "2"
click at [731, 666] on div "Content here copies to Client View - confirm visibility there. Show in Client D…" at bounding box center [821, 178] width 300 height 1111
type input "9.5"
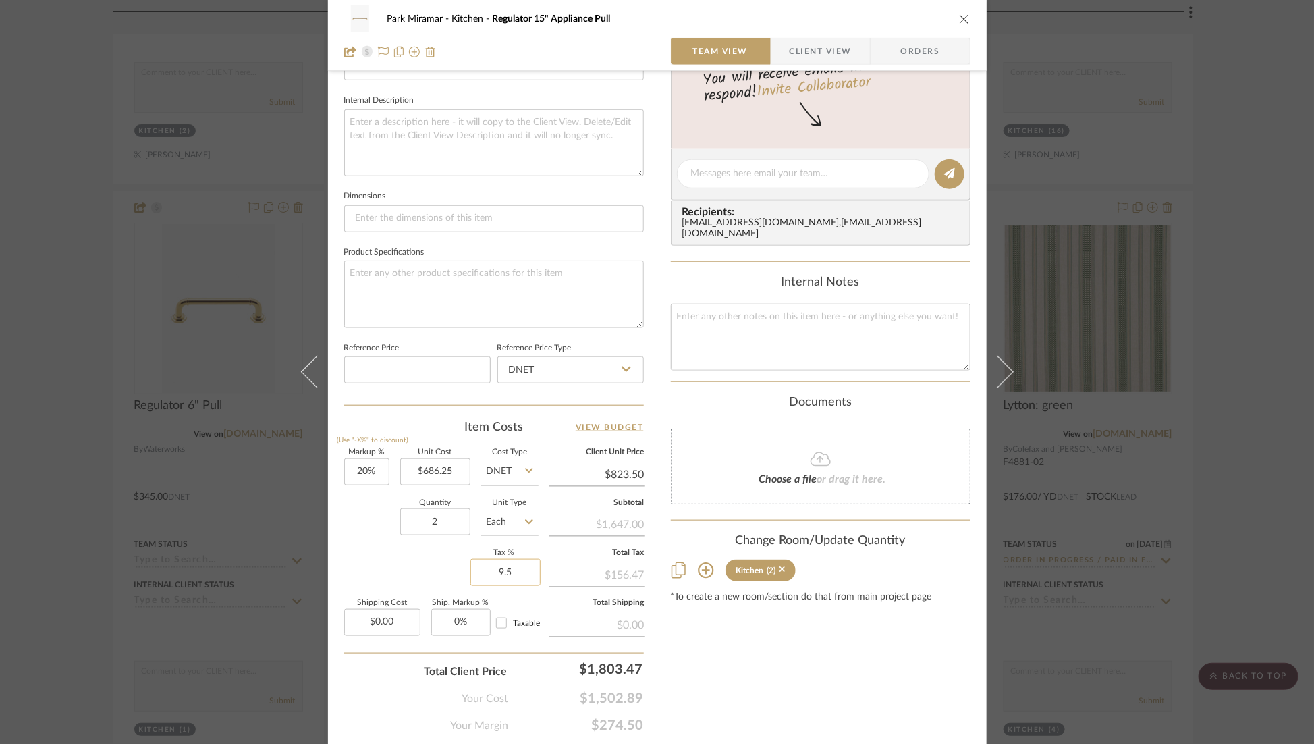
click at [499, 566] on input "9.5" at bounding box center [505, 572] width 70 height 27
click at [696, 652] on div "Content here copies to Client View - confirm visibility there. Show in Client D…" at bounding box center [821, 178] width 300 height 1111
type input "0%"
click at [961, 18] on icon "close" at bounding box center [964, 19] width 11 height 11
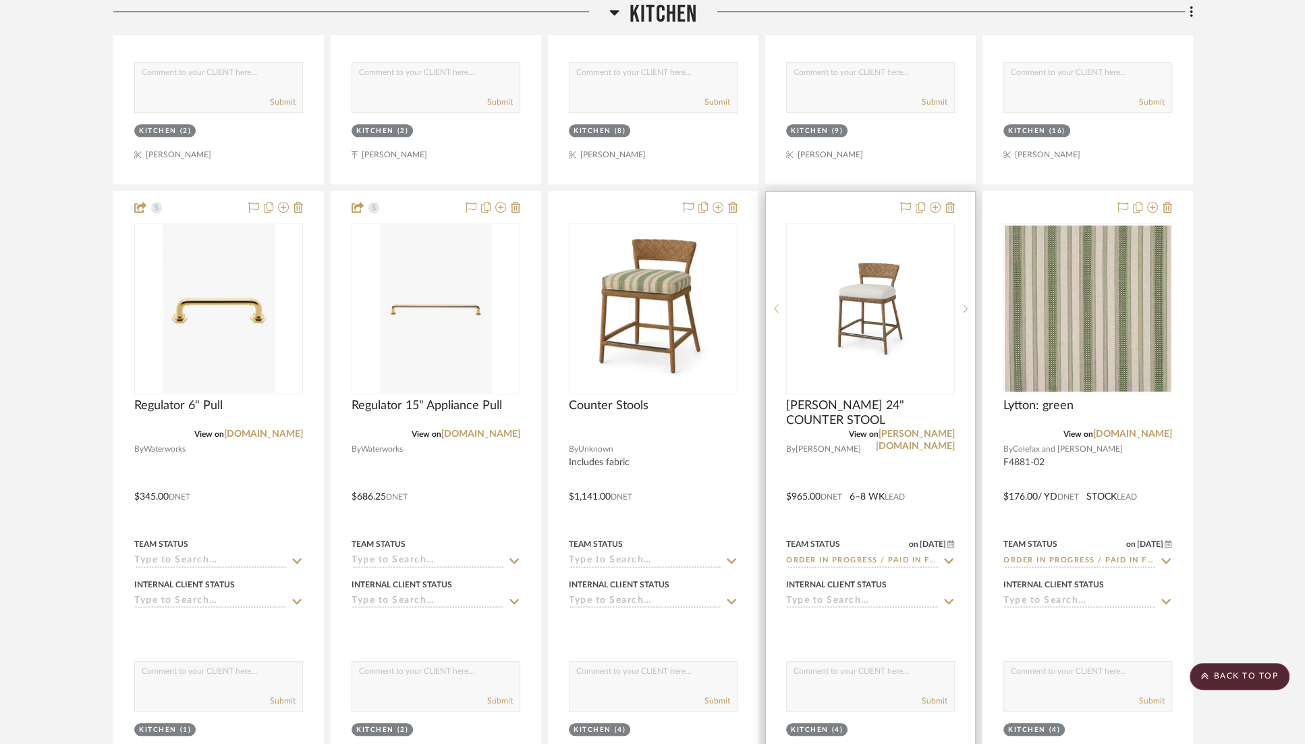
scroll to position [0, 0]
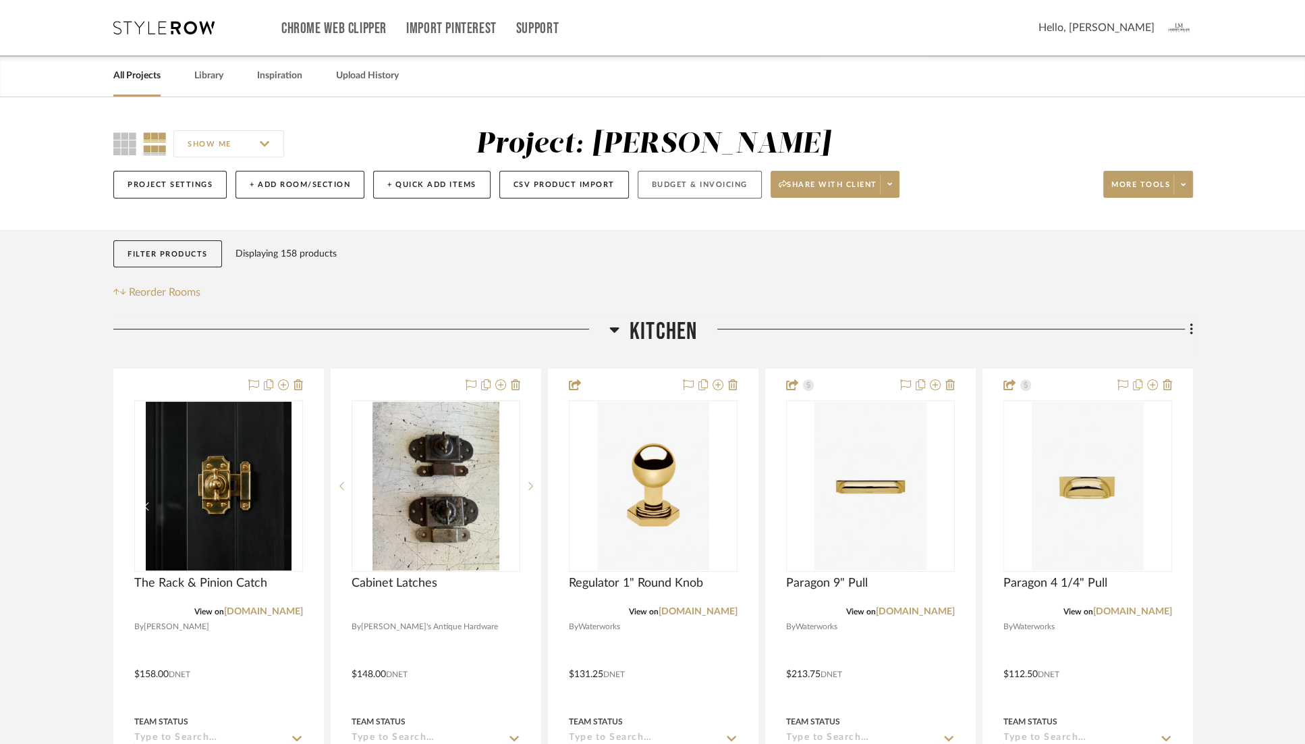
click at [657, 184] on button "Budget & Invoicing" at bounding box center [700, 185] width 124 height 28
